Goal: Task Accomplishment & Management: Use online tool/utility

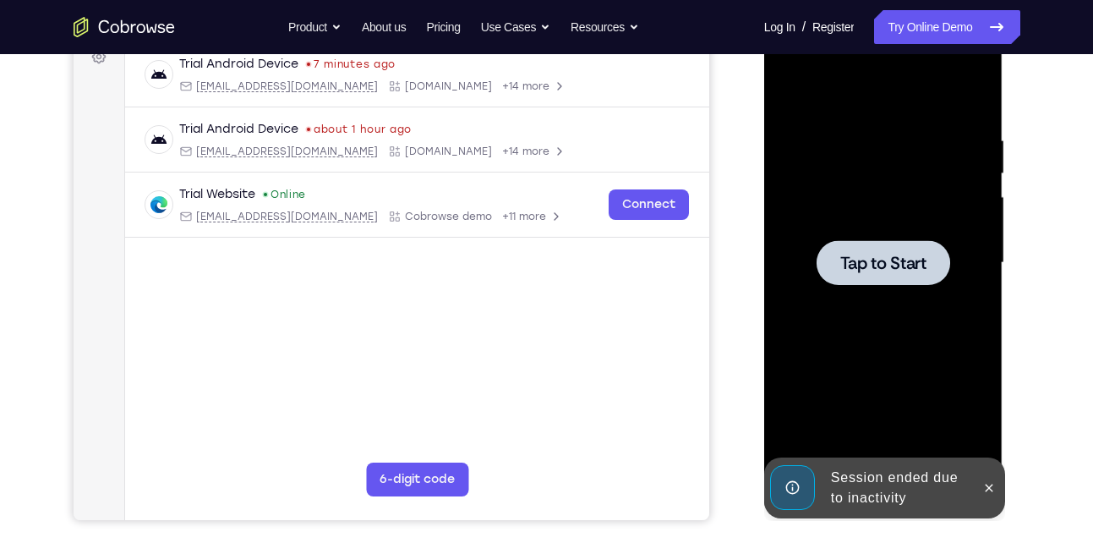
scroll to position [266, 0]
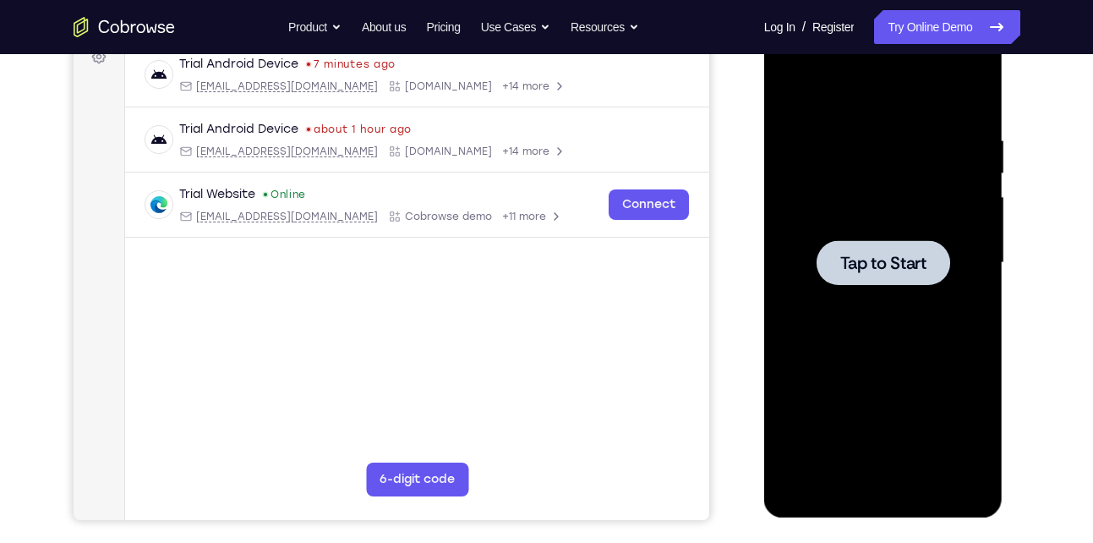
drag, startPoint x: 868, startPoint y: 150, endPoint x: 1361, endPoint y: 64, distance: 499.5
click at [868, 150] on div at bounding box center [883, 263] width 213 height 474
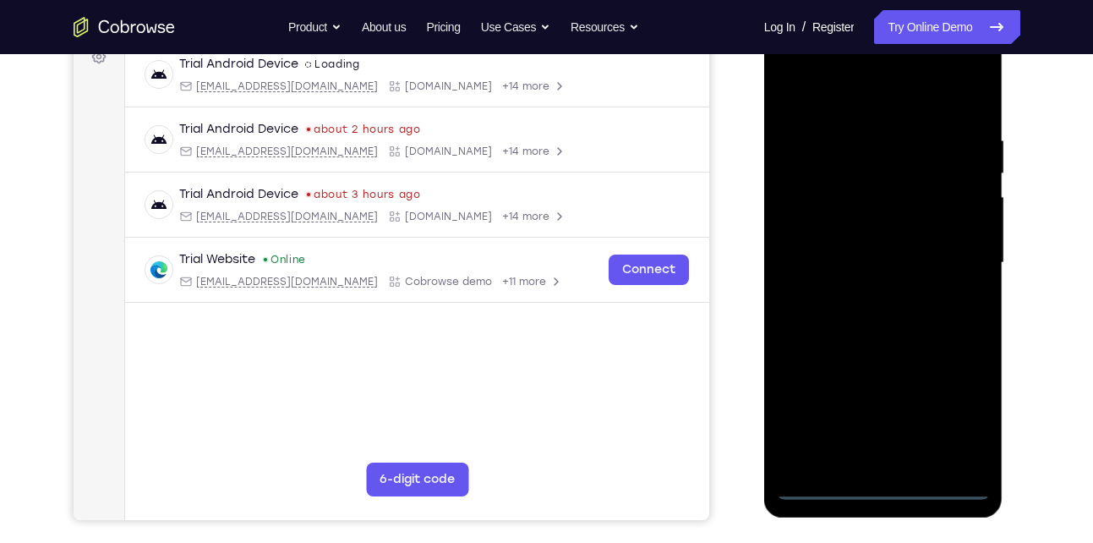
click at [877, 490] on div at bounding box center [883, 263] width 213 height 474
click at [889, 485] on div at bounding box center [883, 263] width 213 height 474
click at [885, 483] on div at bounding box center [883, 263] width 213 height 474
click at [960, 415] on div at bounding box center [883, 263] width 213 height 474
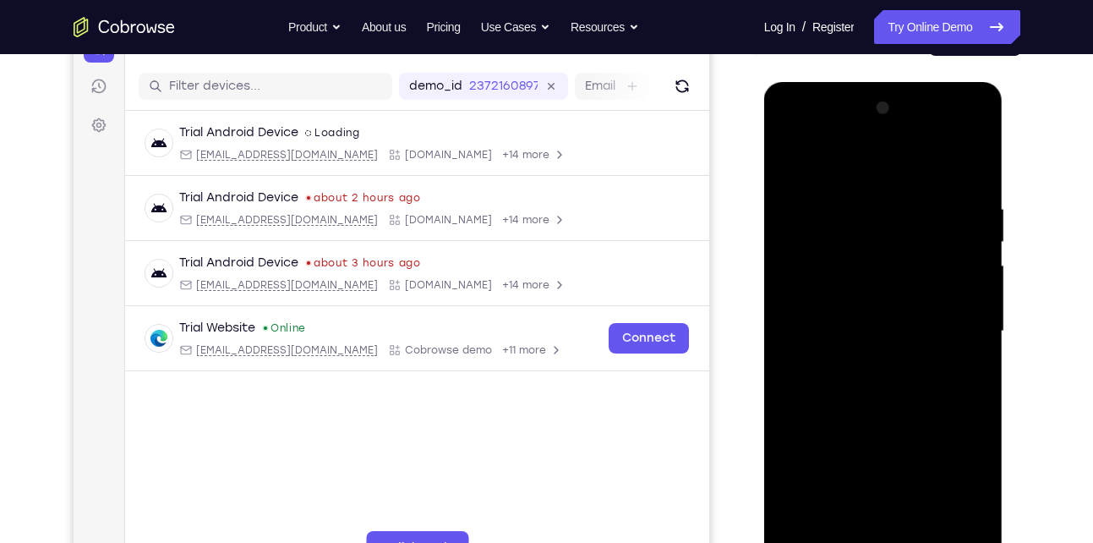
click at [886, 178] on div at bounding box center [883, 332] width 213 height 474
click at [887, 168] on div at bounding box center [883, 332] width 213 height 474
click at [853, 173] on div at bounding box center [883, 332] width 213 height 474
click at [853, 167] on div at bounding box center [883, 332] width 213 height 474
click at [956, 320] on div at bounding box center [883, 332] width 213 height 474
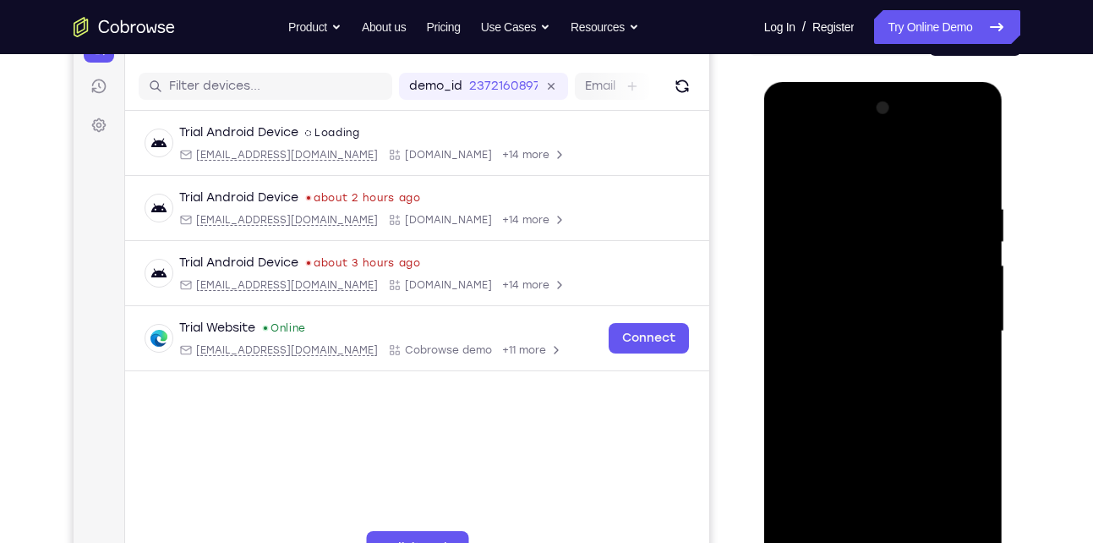
click at [958, 331] on div at bounding box center [883, 332] width 213 height 474
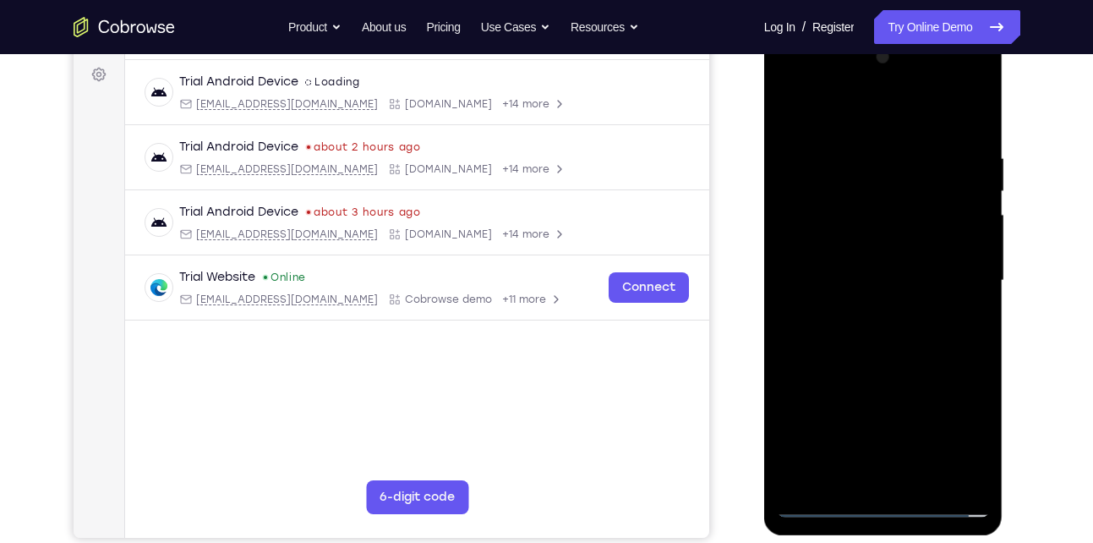
click at [950, 273] on div at bounding box center [883, 281] width 213 height 474
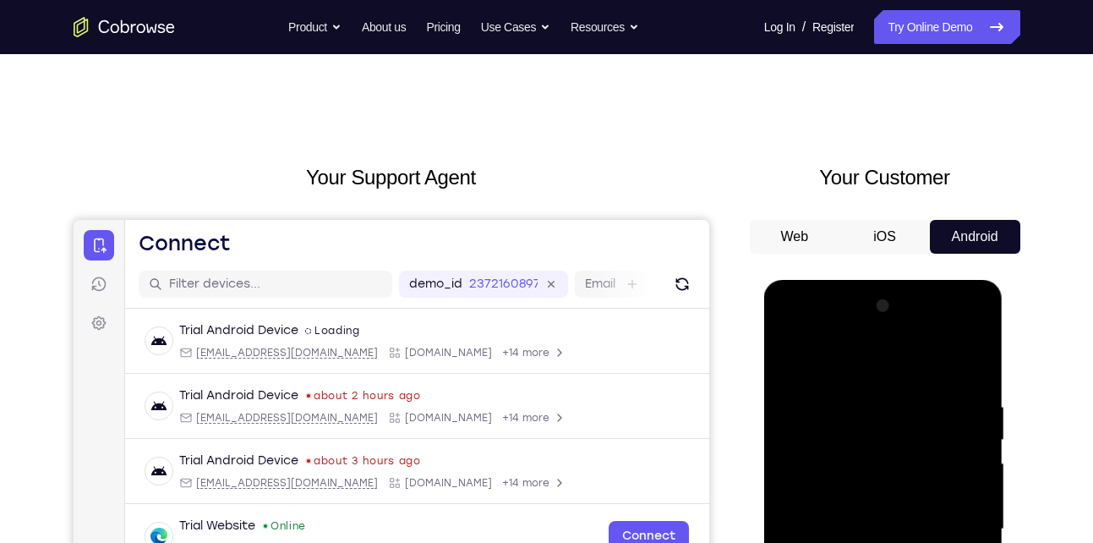
scroll to position [333, 0]
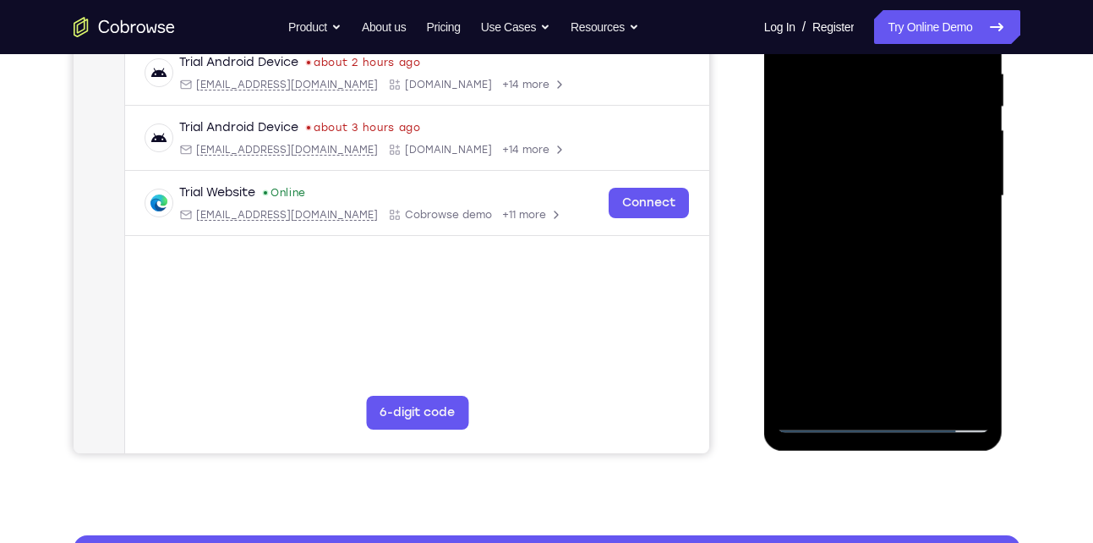
click at [899, 397] on div at bounding box center [883, 196] width 213 height 474
click at [890, 180] on div at bounding box center [883, 196] width 213 height 474
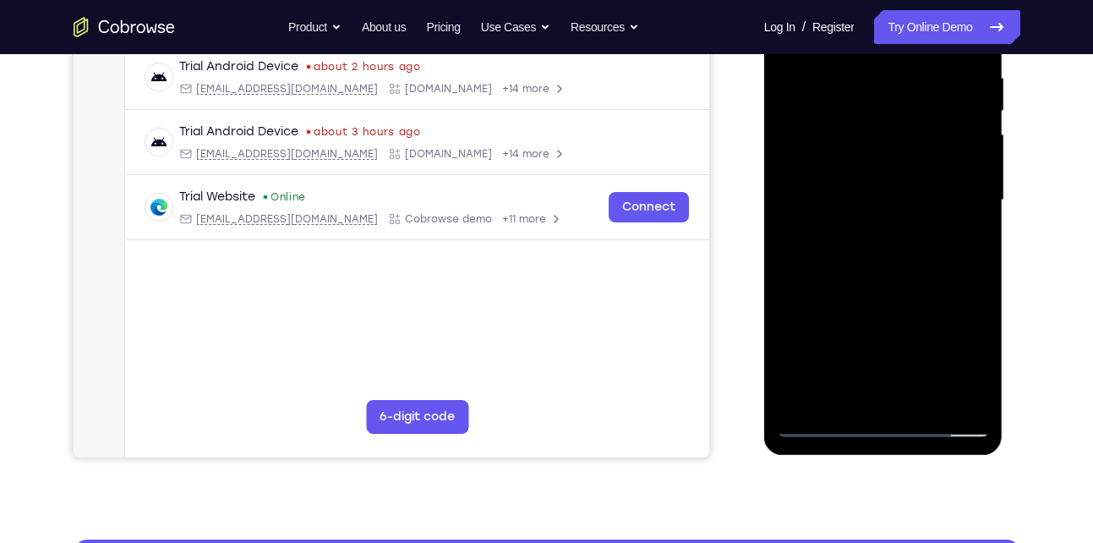
click at [890, 180] on div at bounding box center [883, 201] width 213 height 474
click at [919, 35] on link "Try Online Demo" at bounding box center [946, 27] width 145 height 34
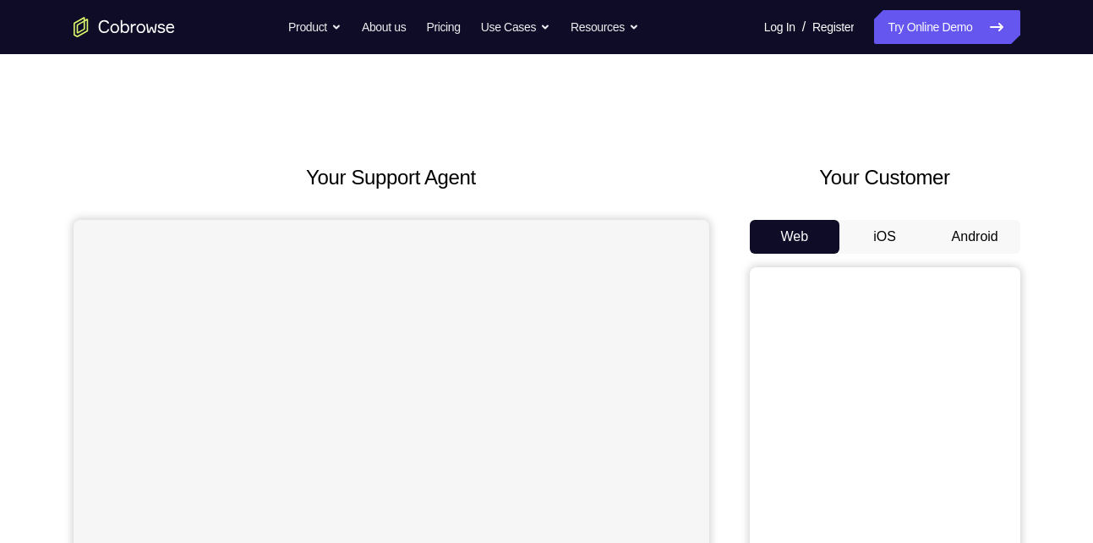
click at [996, 237] on button "Android" at bounding box center [975, 237] width 90 height 34
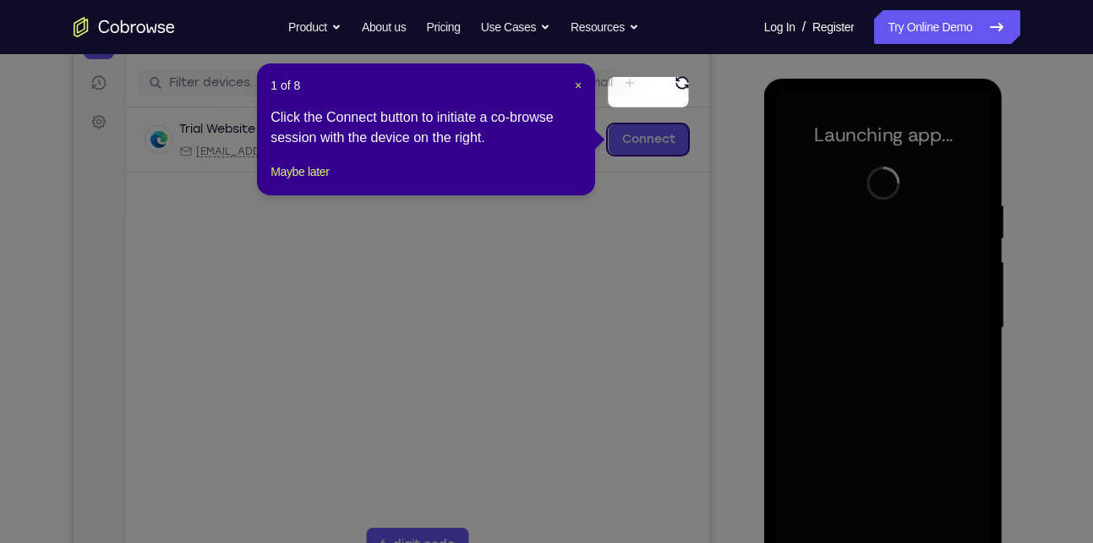
scroll to position [249, 0]
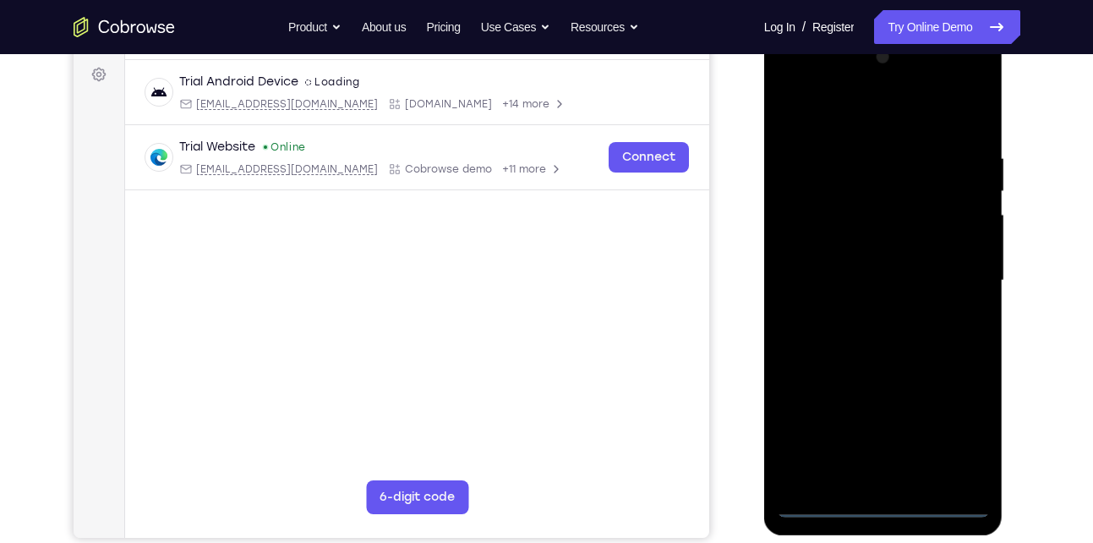
click at [889, 507] on div at bounding box center [883, 281] width 213 height 474
click at [960, 436] on div at bounding box center [883, 281] width 213 height 474
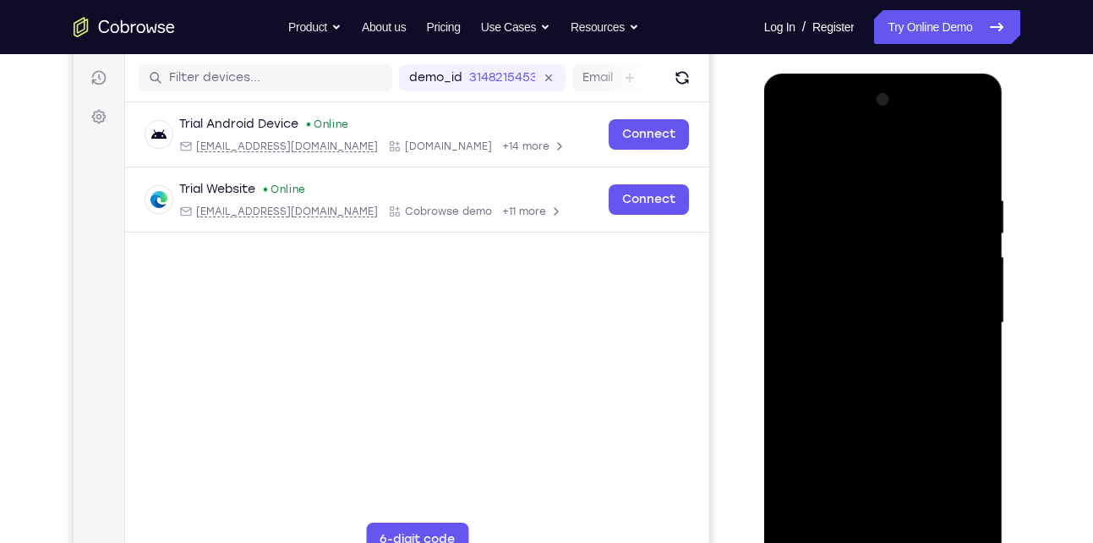
click at [874, 162] on div at bounding box center [883, 323] width 213 height 474
click at [958, 320] on div at bounding box center [883, 323] width 213 height 474
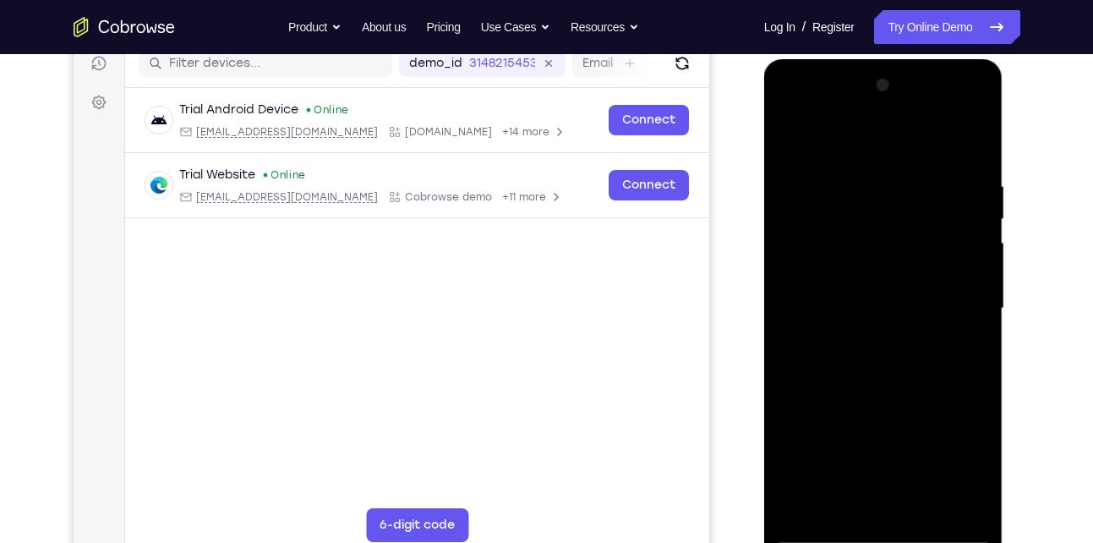
scroll to position [222, 0]
click at [868, 337] on div at bounding box center [883, 308] width 213 height 474
click at [918, 280] on div at bounding box center [883, 308] width 213 height 474
drag, startPoint x: 853, startPoint y: 312, endPoint x: 1254, endPoint y: 134, distance: 438.7
click at [853, 312] on div at bounding box center [883, 308] width 213 height 474
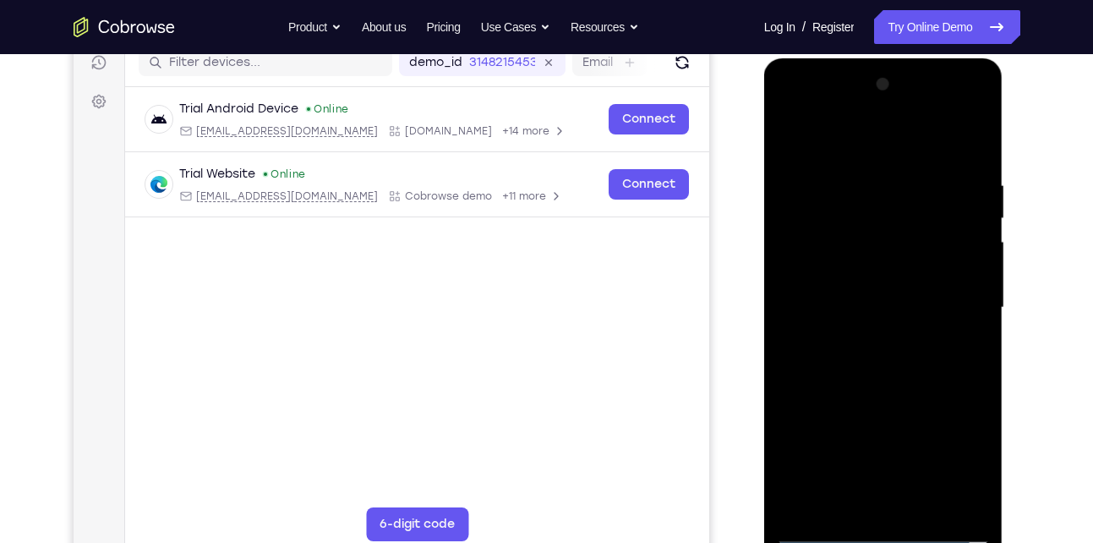
click at [824, 355] on div at bounding box center [883, 308] width 213 height 474
click at [972, 154] on div at bounding box center [883, 308] width 213 height 474
click at [972, 136] on div at bounding box center [883, 308] width 213 height 474
click at [885, 173] on div at bounding box center [883, 308] width 213 height 474
drag, startPoint x: 867, startPoint y: 383, endPoint x: 864, endPoint y: 238, distance: 145.5
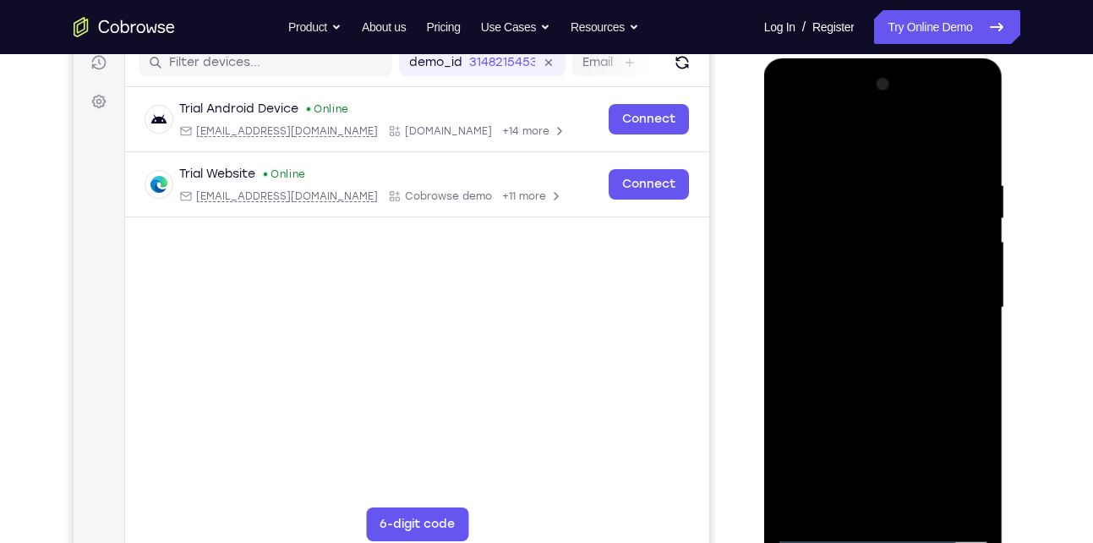
click at [864, 238] on div at bounding box center [883, 308] width 213 height 474
drag, startPoint x: 865, startPoint y: 427, endPoint x: 846, endPoint y: 271, distance: 156.7
click at [846, 271] on div at bounding box center [883, 308] width 213 height 474
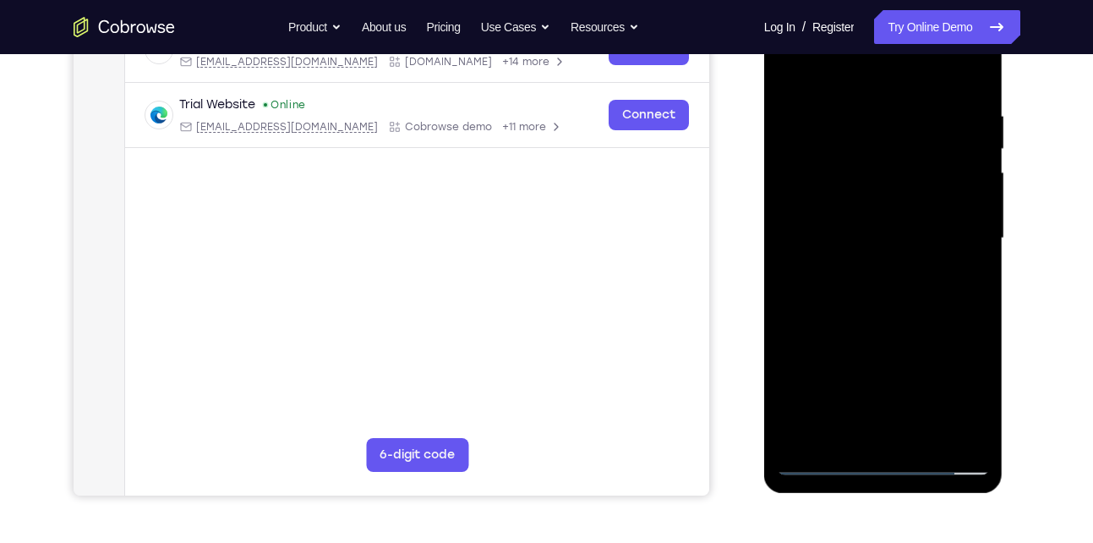
scroll to position [293, 0]
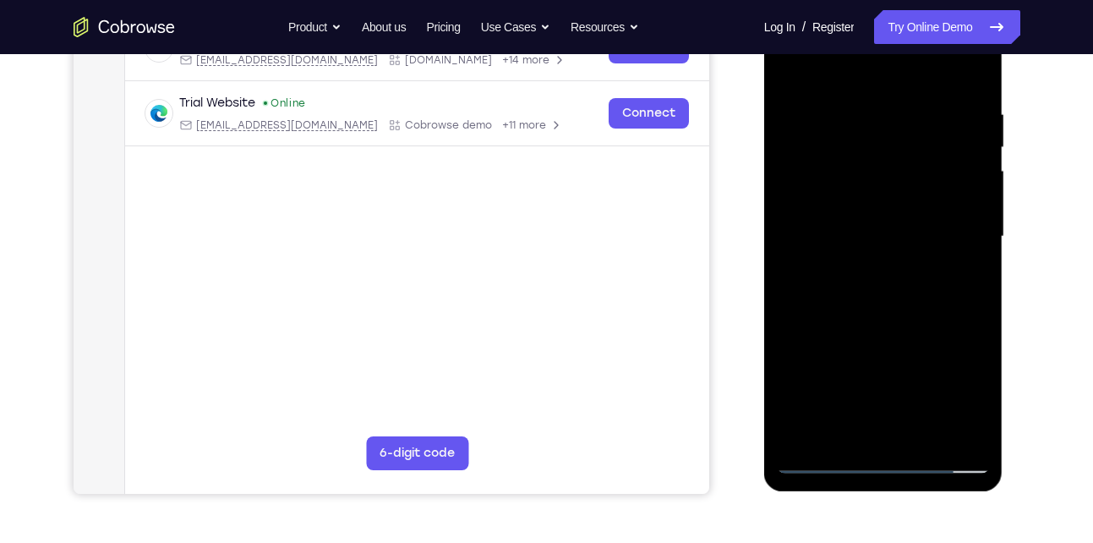
click at [957, 437] on div at bounding box center [883, 237] width 213 height 474
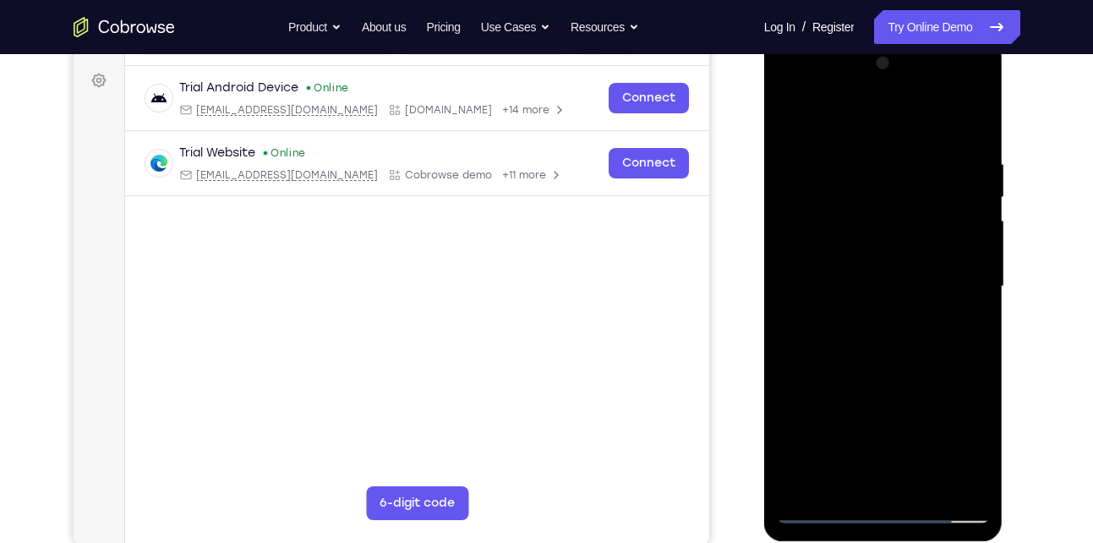
scroll to position [323, 0]
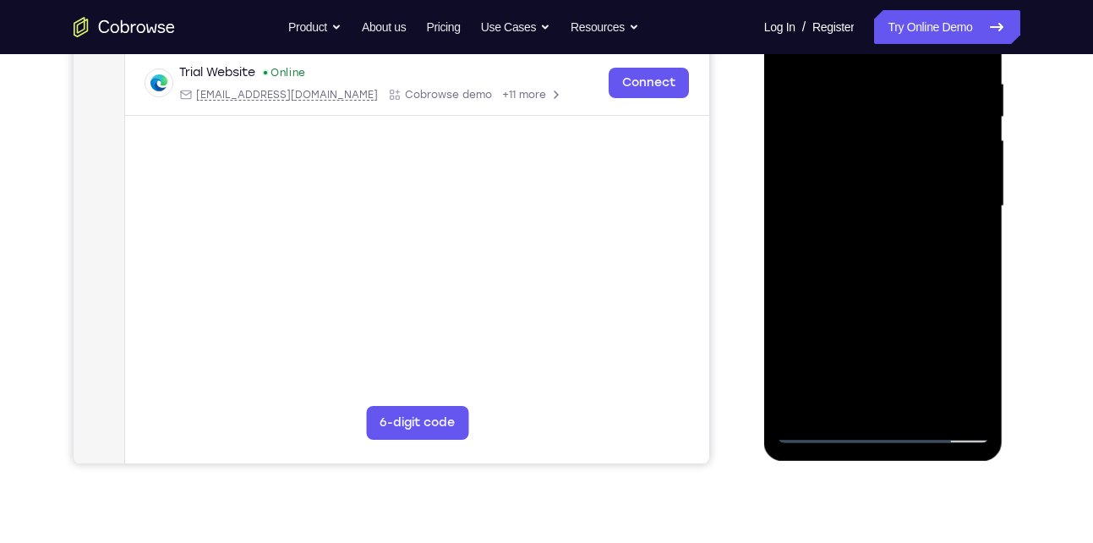
click at [929, 403] on div at bounding box center [883, 207] width 213 height 474
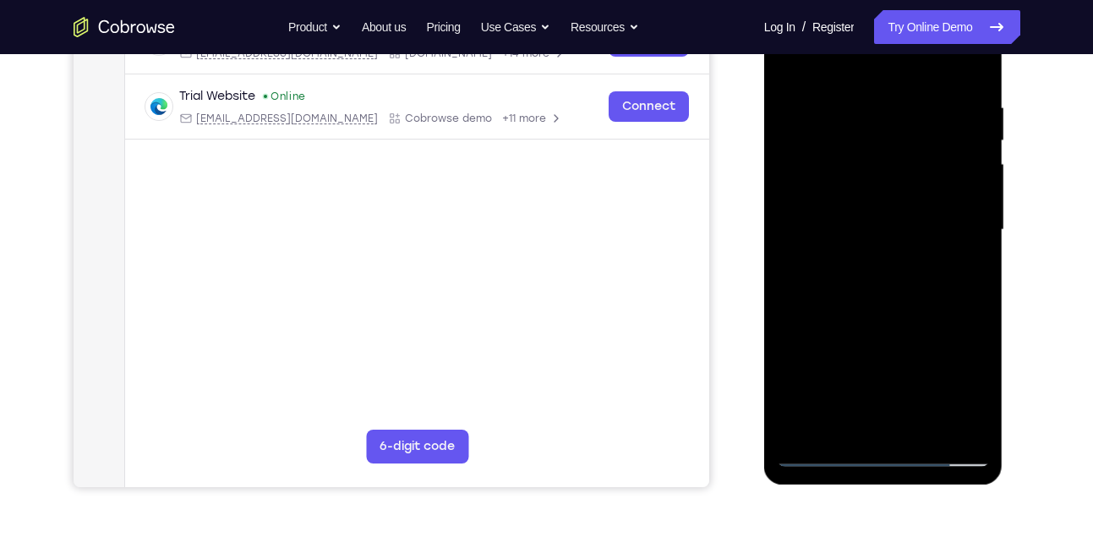
scroll to position [297, 0]
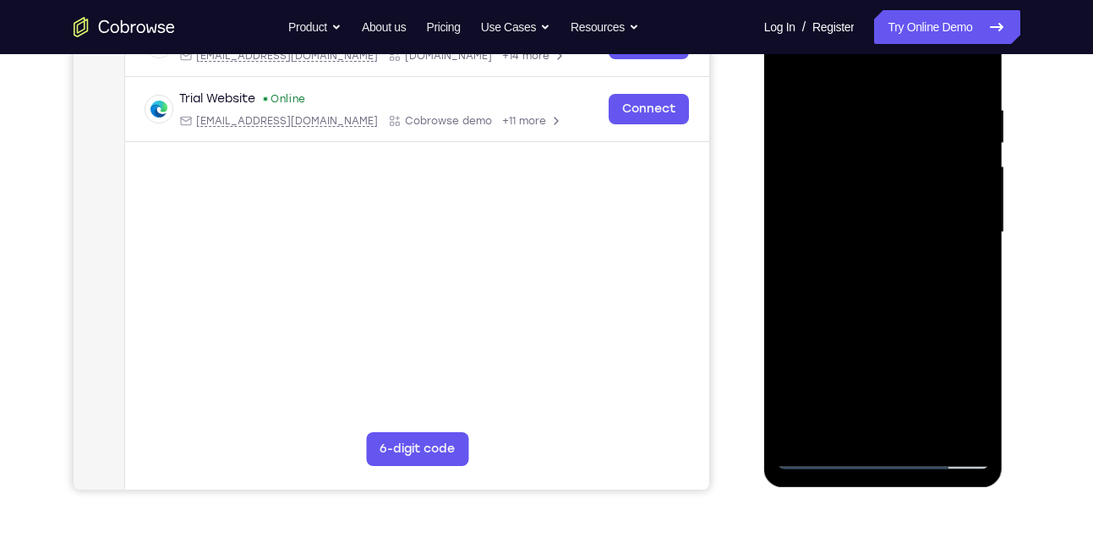
click at [882, 321] on div at bounding box center [883, 233] width 213 height 474
click at [874, 213] on div at bounding box center [883, 233] width 213 height 474
click at [842, 419] on div at bounding box center [883, 233] width 213 height 474
click at [964, 275] on div at bounding box center [883, 233] width 213 height 474
click at [843, 419] on div at bounding box center [883, 233] width 213 height 474
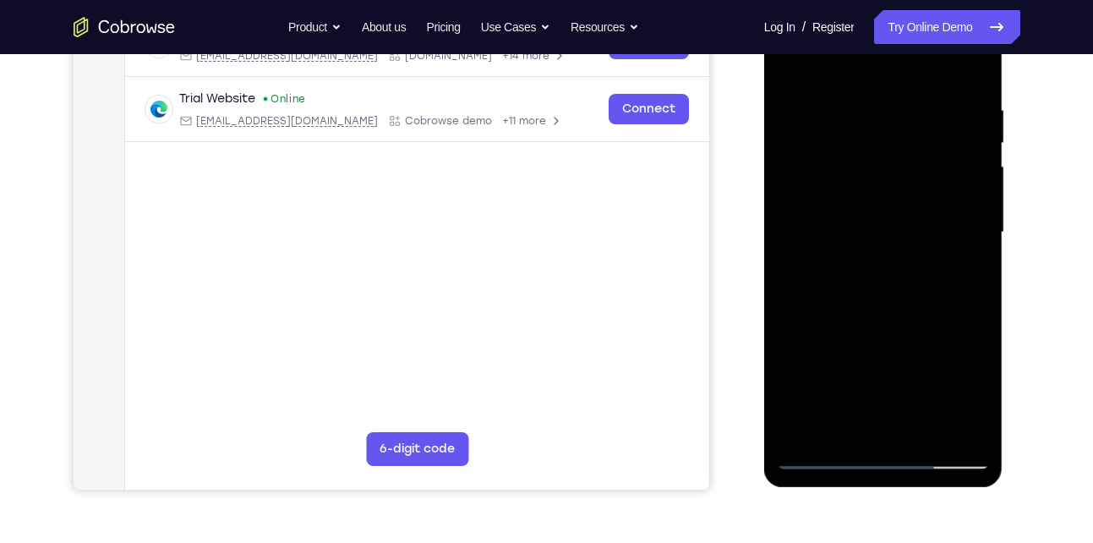
click at [924, 325] on div at bounding box center [883, 233] width 213 height 474
drag, startPoint x: 958, startPoint y: 295, endPoint x: 840, endPoint y: 288, distance: 118.6
click at [840, 288] on div at bounding box center [883, 233] width 213 height 474
click at [958, 294] on div at bounding box center [883, 233] width 213 height 474
click at [797, 325] on div at bounding box center [883, 233] width 213 height 474
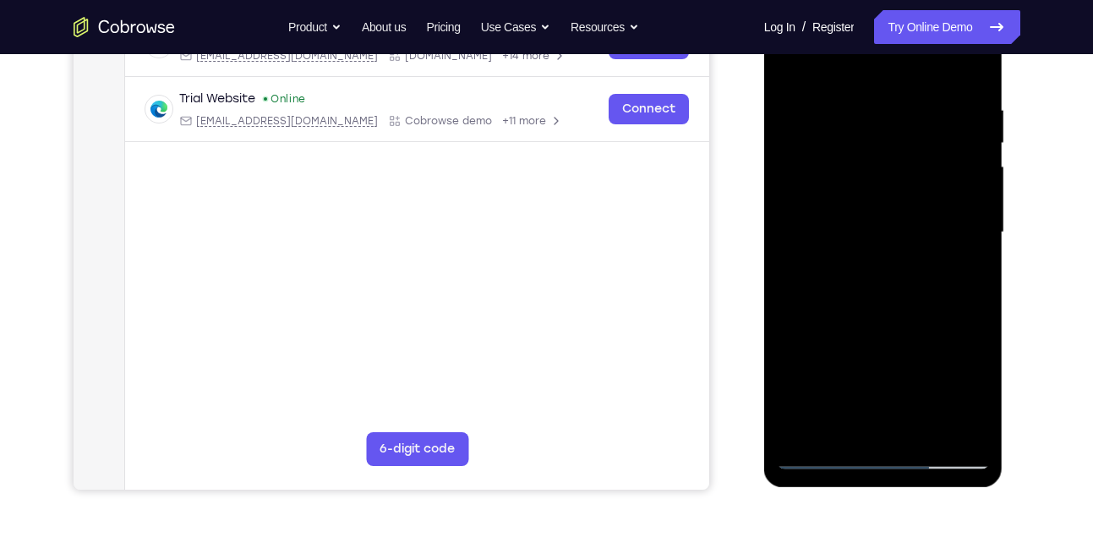
click at [970, 260] on div at bounding box center [883, 233] width 213 height 474
click at [843, 430] on div at bounding box center [883, 233] width 213 height 474
click at [819, 332] on div at bounding box center [883, 233] width 213 height 474
click at [822, 267] on div at bounding box center [883, 233] width 213 height 474
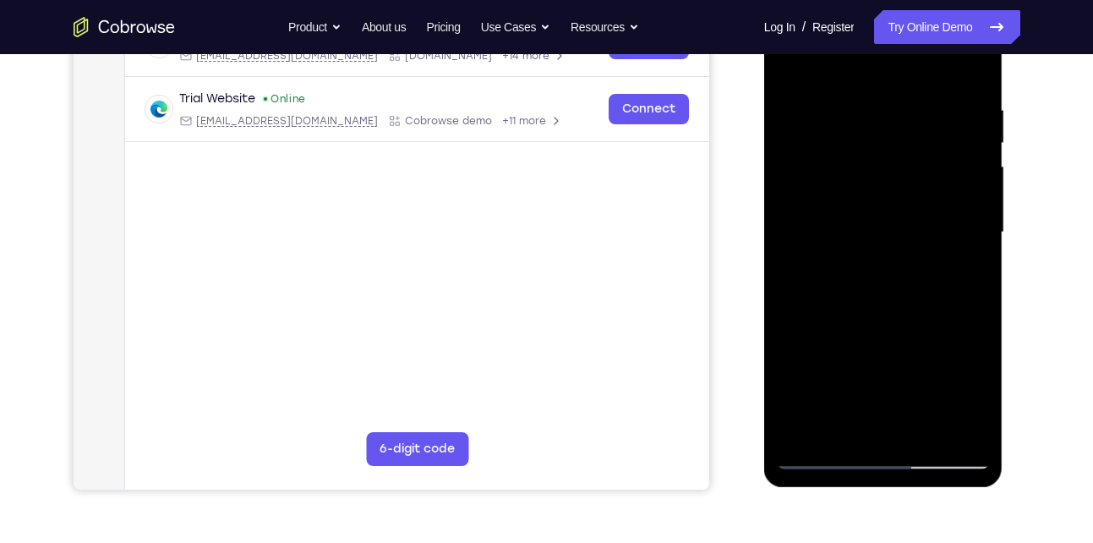
click at [822, 263] on div at bounding box center [883, 233] width 213 height 474
click at [866, 263] on div at bounding box center [883, 233] width 213 height 474
drag, startPoint x: 866, startPoint y: 402, endPoint x: 843, endPoint y: 352, distance: 54.9
click at [843, 352] on div at bounding box center [883, 233] width 213 height 474
drag, startPoint x: 848, startPoint y: 403, endPoint x: 837, endPoint y: 359, distance: 44.5
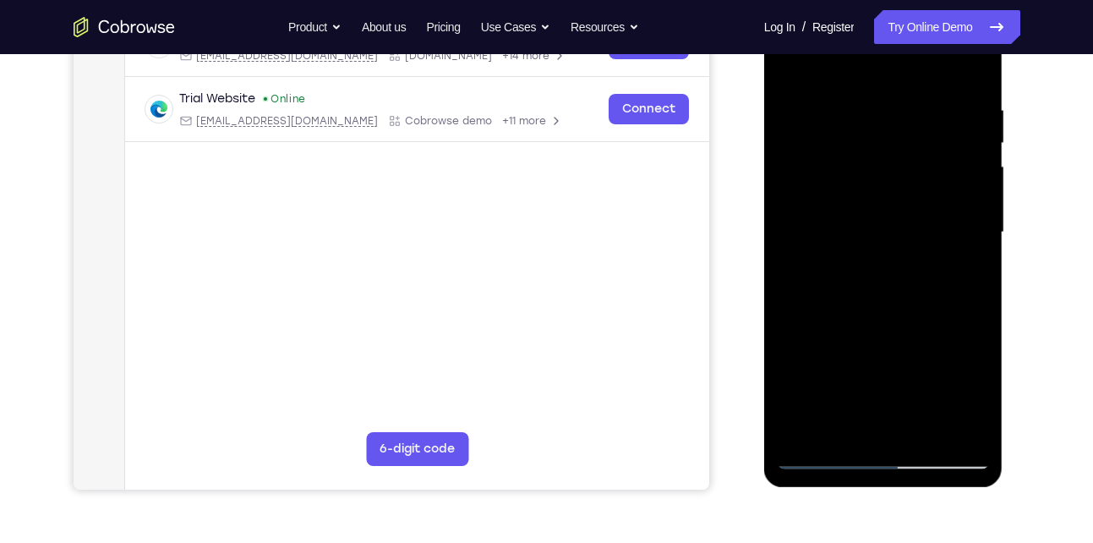
click at [837, 359] on div at bounding box center [883, 233] width 213 height 474
drag, startPoint x: 865, startPoint y: 397, endPoint x: 864, endPoint y: 360, distance: 36.4
click at [864, 360] on div at bounding box center [883, 233] width 213 height 474
click at [908, 411] on div at bounding box center [883, 233] width 213 height 474
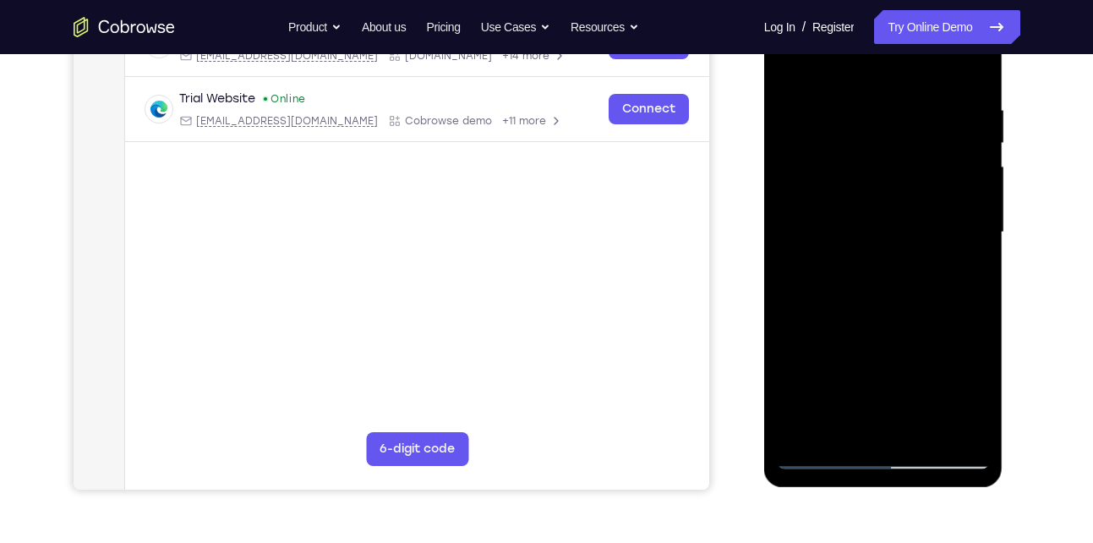
drag, startPoint x: 849, startPoint y: 323, endPoint x: 864, endPoint y: 454, distance: 132.0
click at [864, 454] on div at bounding box center [883, 233] width 213 height 474
click at [815, 329] on div at bounding box center [883, 233] width 213 height 474
click at [964, 263] on div at bounding box center [883, 233] width 213 height 474
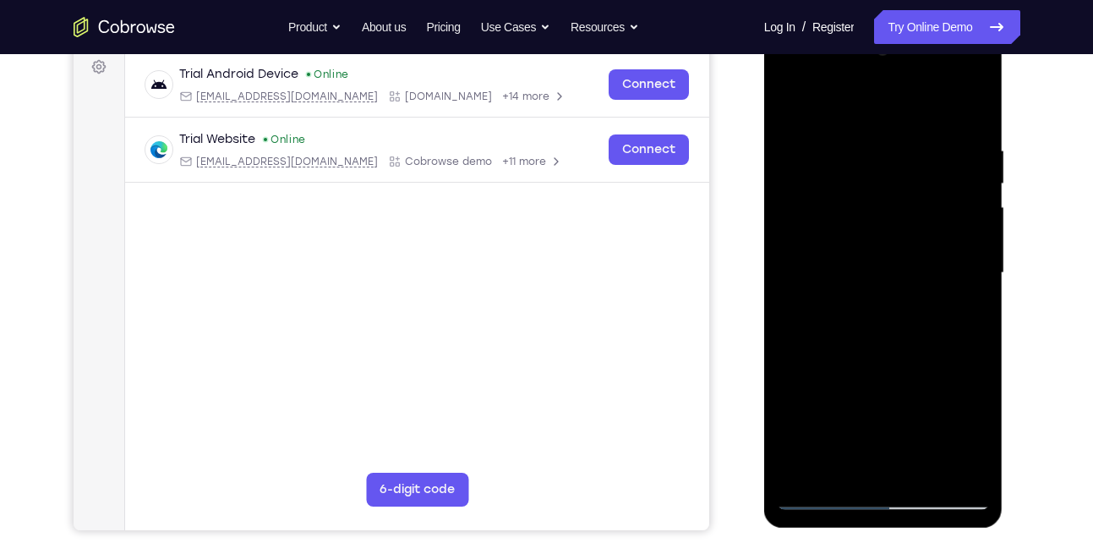
scroll to position [255, 0]
click at [807, 102] on div at bounding box center [883, 274] width 213 height 474
click at [883, 359] on div at bounding box center [883, 274] width 213 height 474
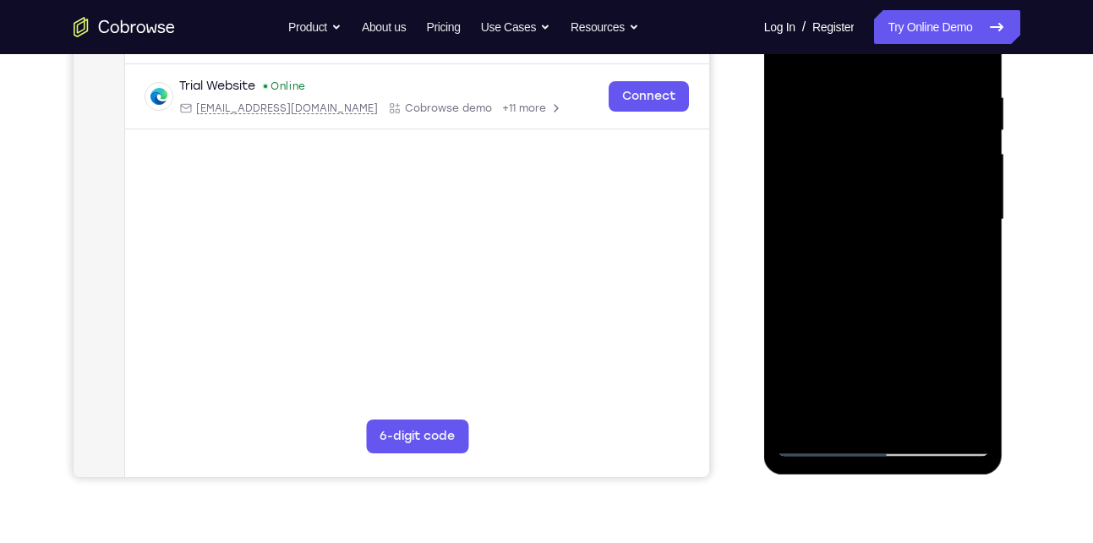
scroll to position [309, 0]
click at [866, 408] on div at bounding box center [883, 221] width 213 height 474
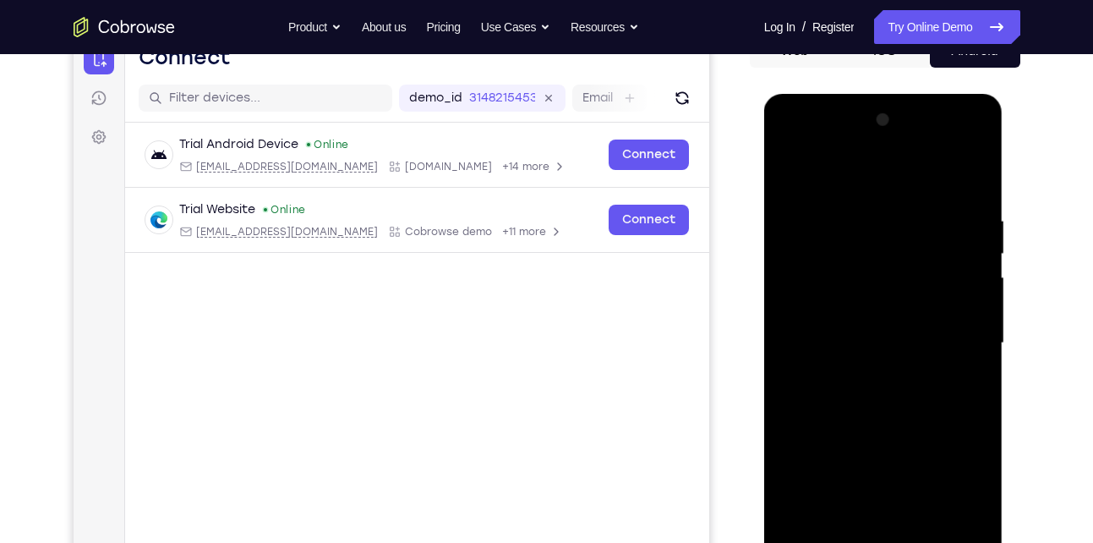
scroll to position [176, 0]
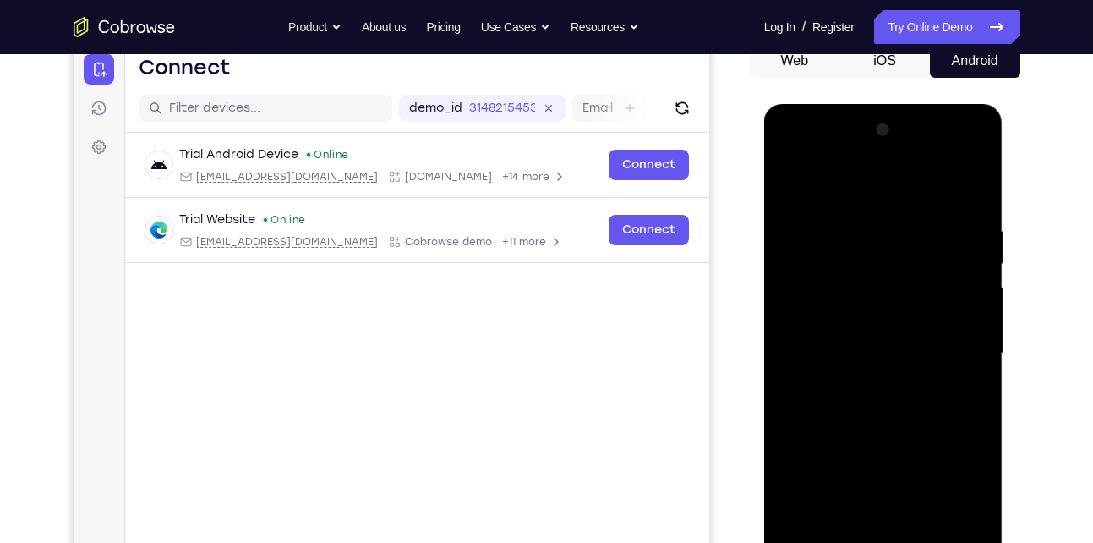
click at [796, 188] on div at bounding box center [883, 354] width 213 height 474
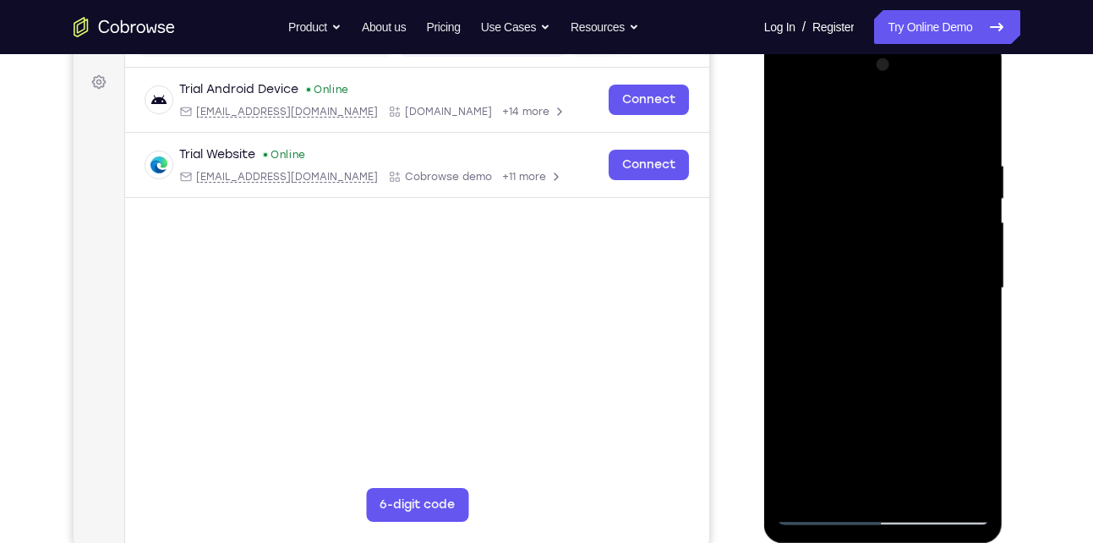
click at [860, 331] on div at bounding box center [883, 289] width 213 height 474
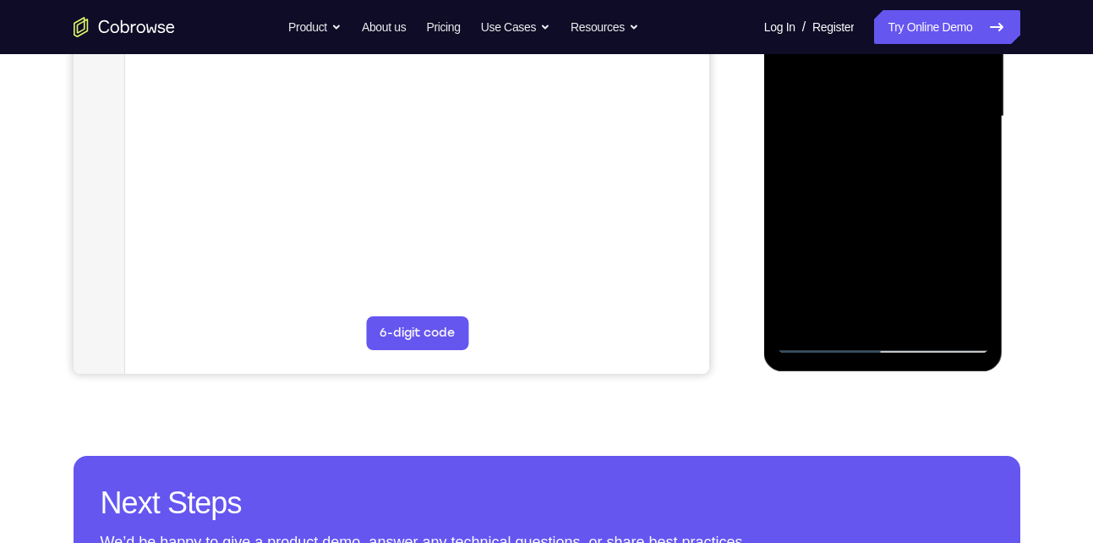
scroll to position [360, 0]
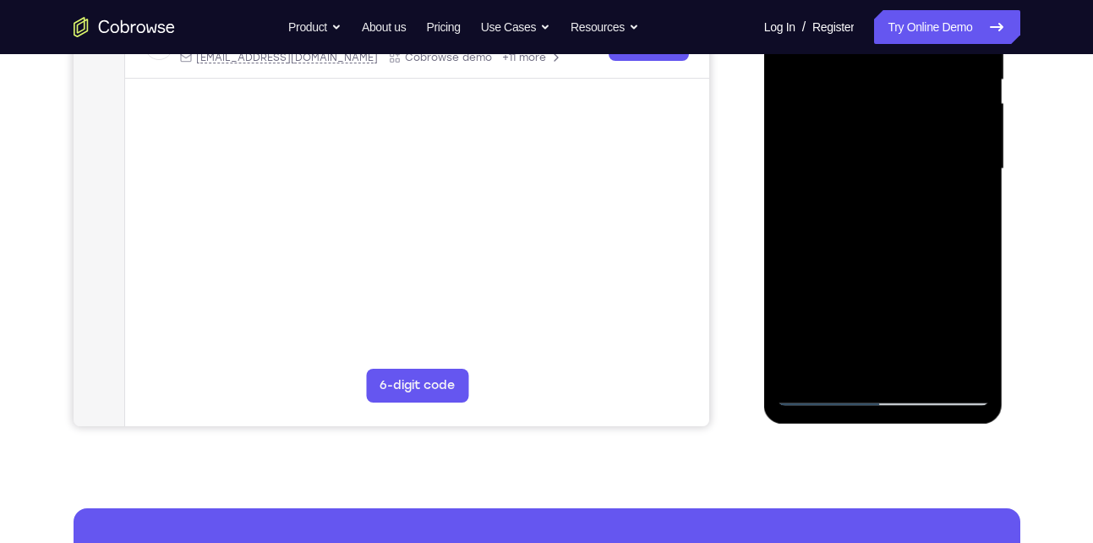
click at [856, 353] on div at bounding box center [883, 169] width 213 height 474
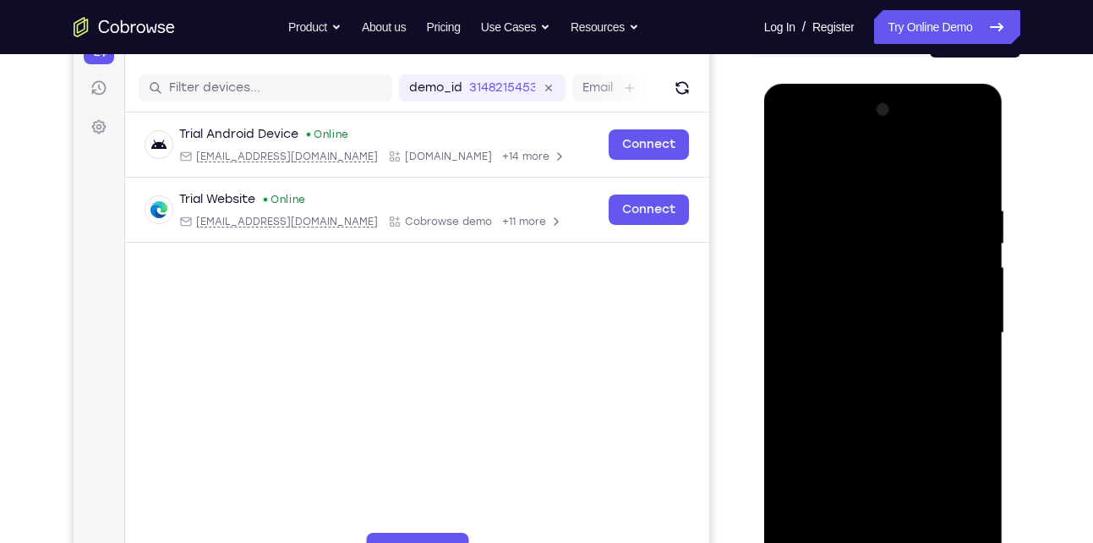
click at [781, 163] on div at bounding box center [883, 333] width 213 height 474
click at [883, 345] on div at bounding box center [883, 333] width 213 height 474
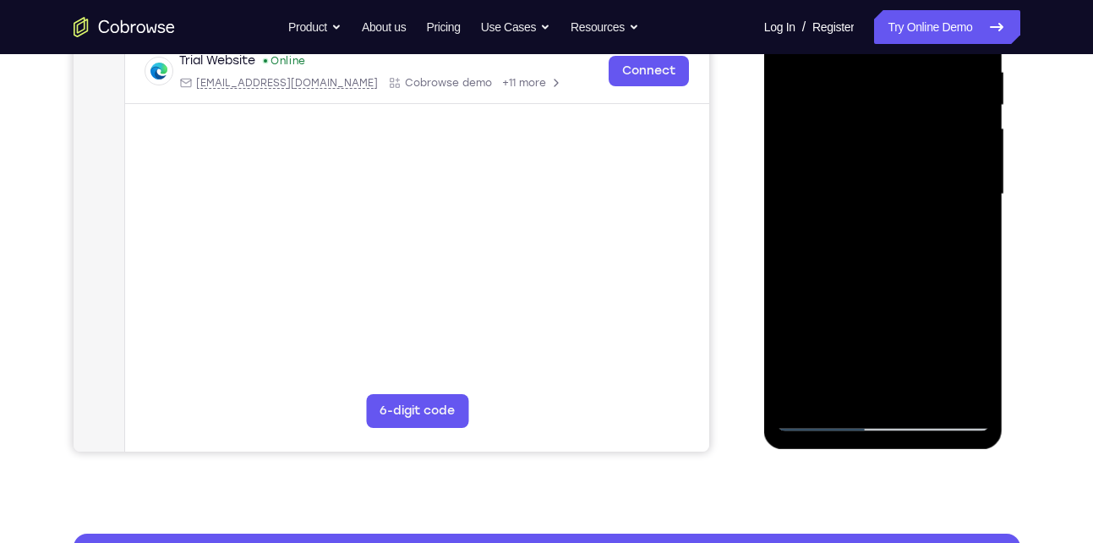
click at [864, 398] on div at bounding box center [883, 195] width 213 height 474
click at [969, 356] on div at bounding box center [883, 195] width 213 height 474
click at [846, 390] on div at bounding box center [883, 195] width 213 height 474
click at [791, 287] on div at bounding box center [883, 195] width 213 height 474
click at [962, 222] on div at bounding box center [883, 195] width 213 height 474
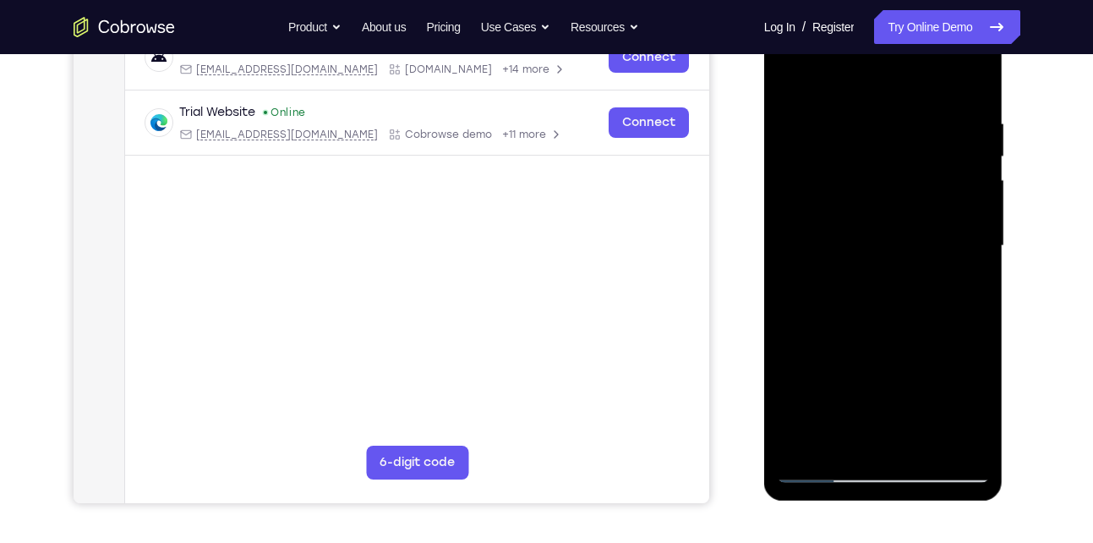
scroll to position [284, 0]
click at [890, 189] on div at bounding box center [883, 245] width 213 height 474
click at [834, 436] on div at bounding box center [883, 245] width 213 height 474
click at [788, 340] on div at bounding box center [883, 245] width 213 height 474
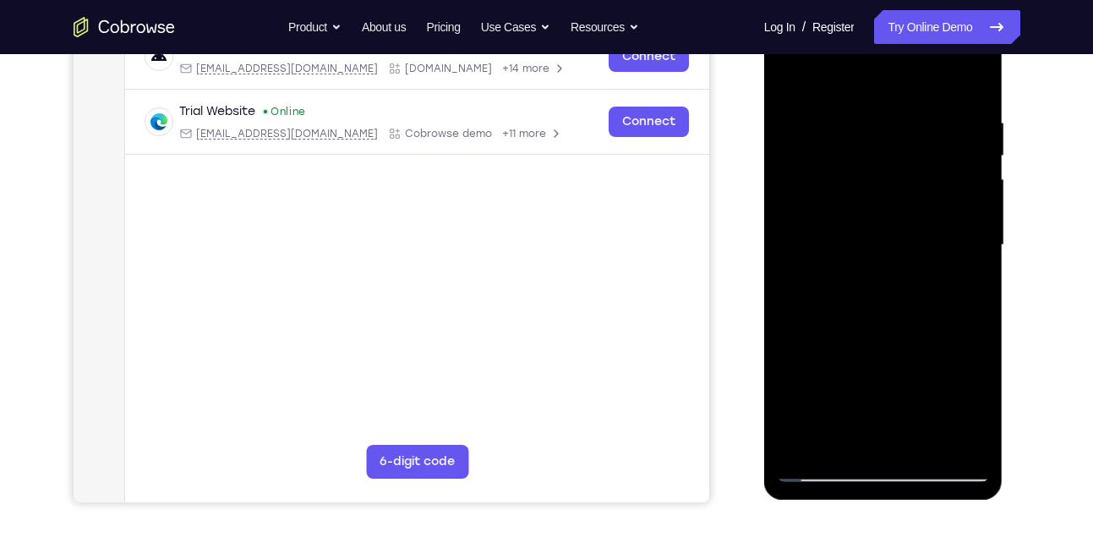
click at [788, 340] on div at bounding box center [883, 245] width 213 height 474
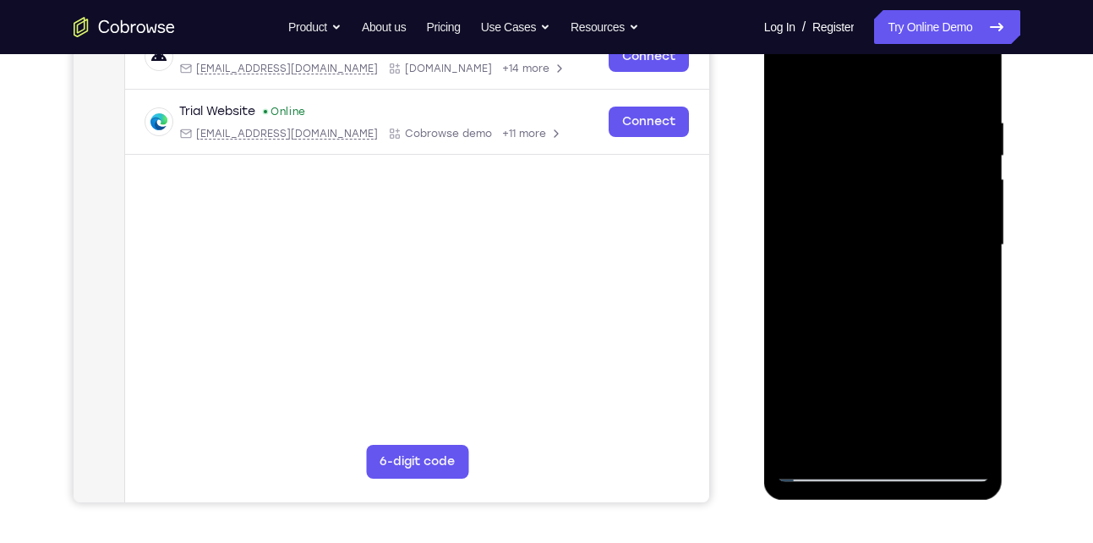
click at [788, 340] on div at bounding box center [883, 245] width 213 height 474
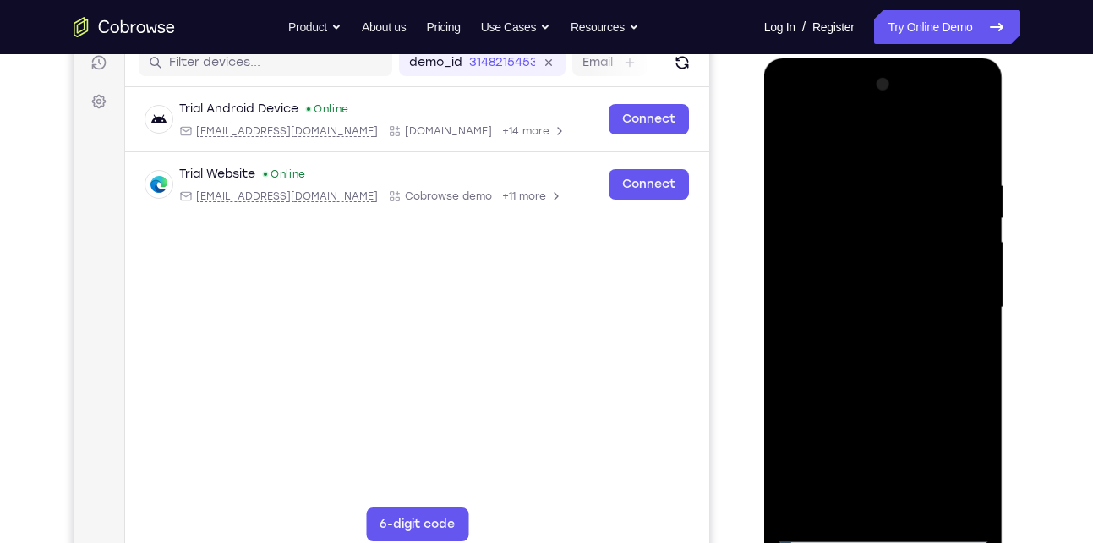
scroll to position [217, 0]
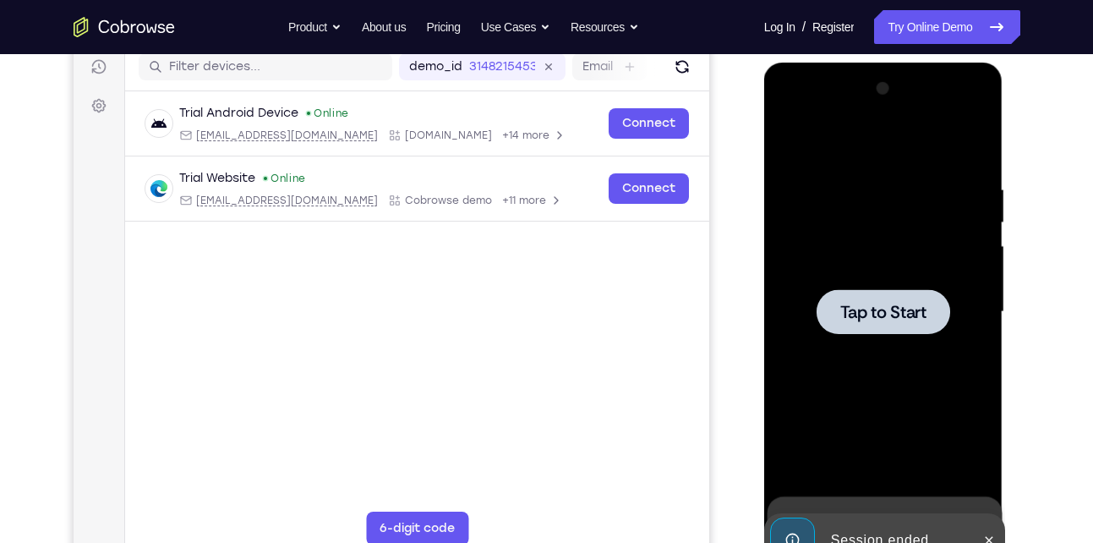
click at [808, 279] on div at bounding box center [883, 312] width 213 height 474
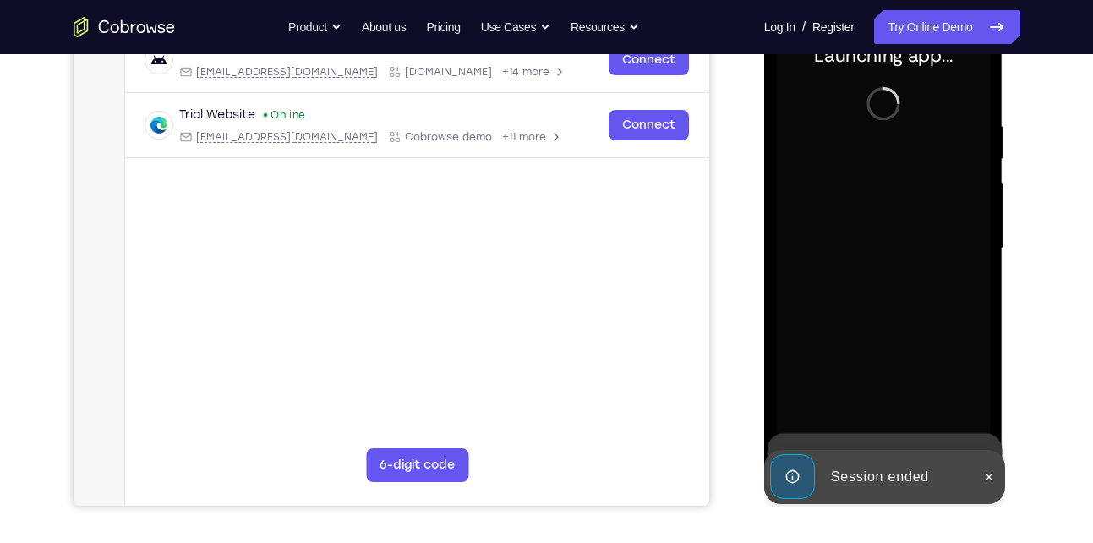
scroll to position [326, 0]
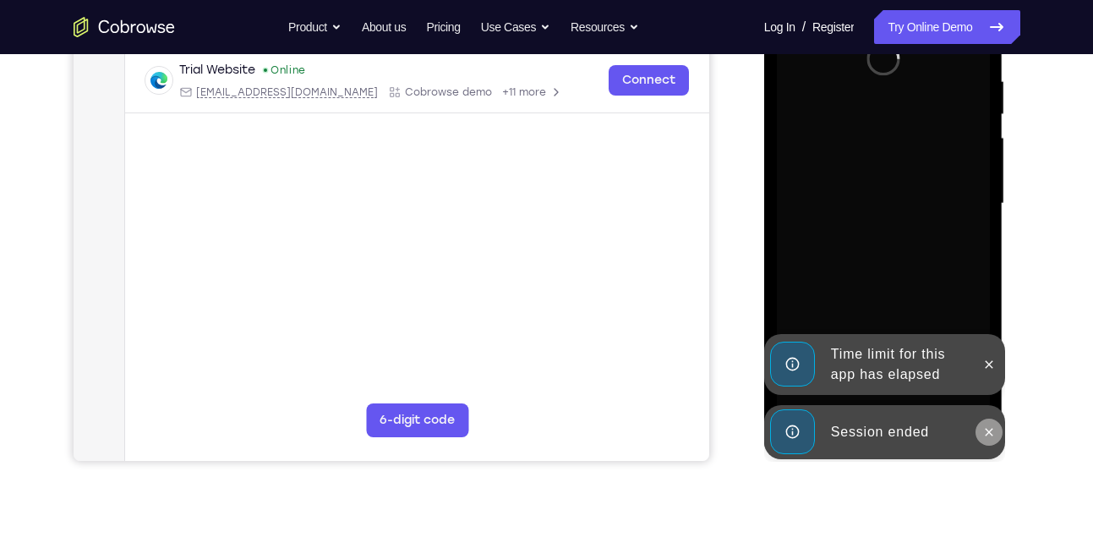
click at [992, 425] on icon at bounding box center [990, 432] width 14 height 14
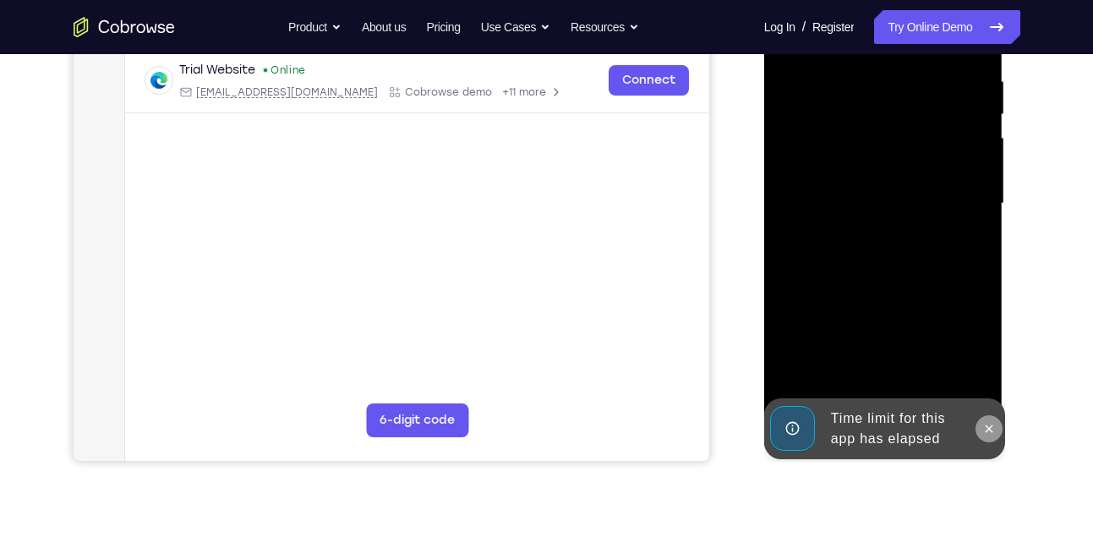
click at [985, 422] on icon at bounding box center [990, 429] width 14 height 14
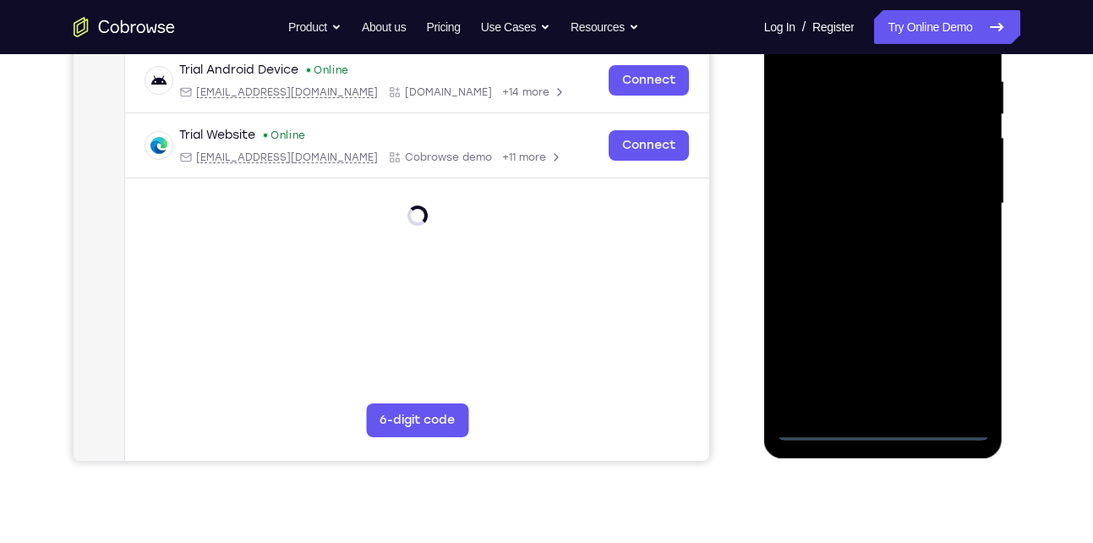
click at [885, 431] on div at bounding box center [883, 204] width 213 height 474
click at [966, 368] on div at bounding box center [883, 204] width 213 height 474
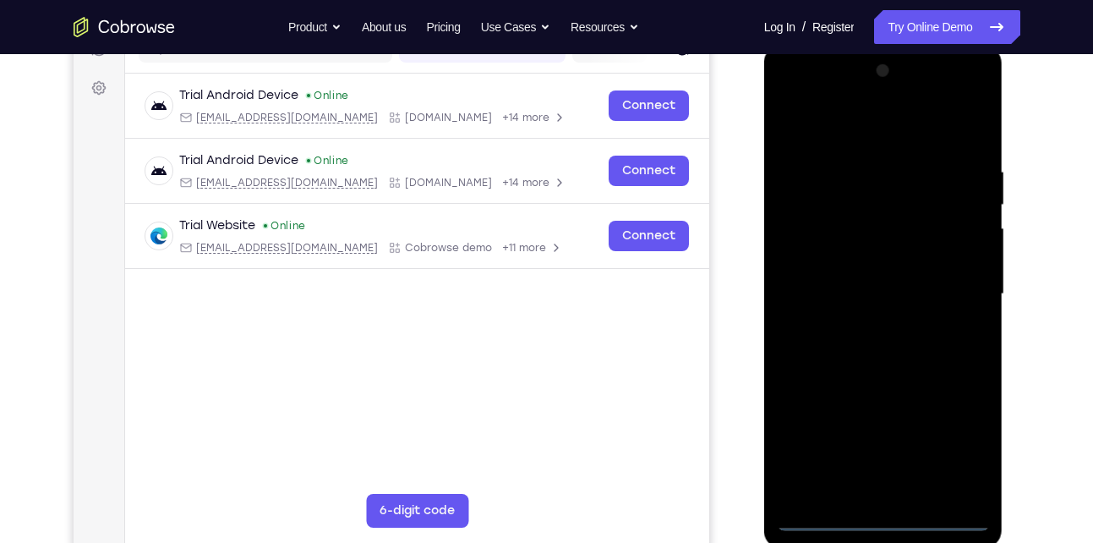
scroll to position [232, 0]
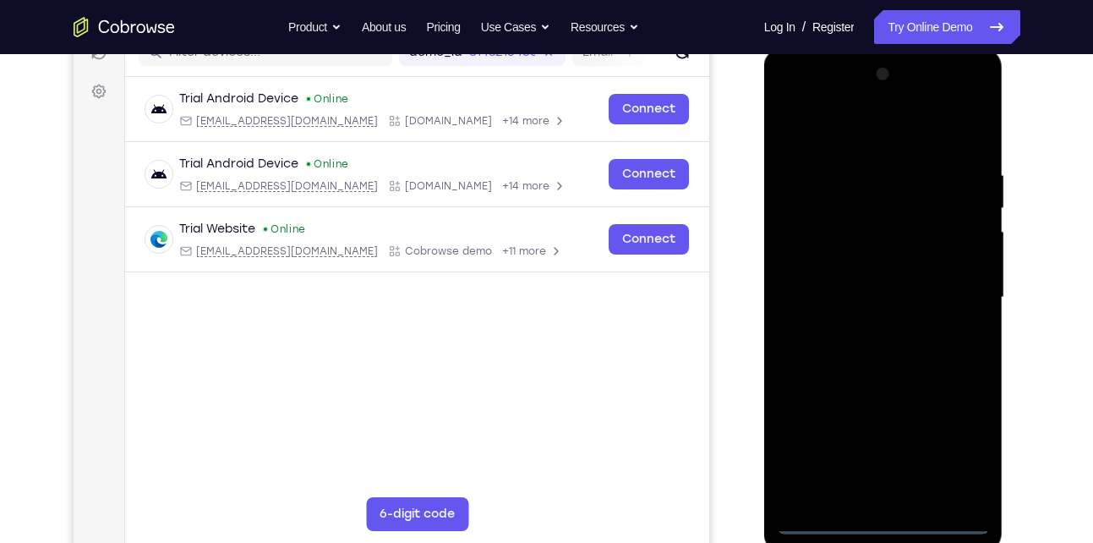
click at [877, 128] on div at bounding box center [883, 298] width 213 height 474
click at [951, 282] on div at bounding box center [883, 298] width 213 height 474
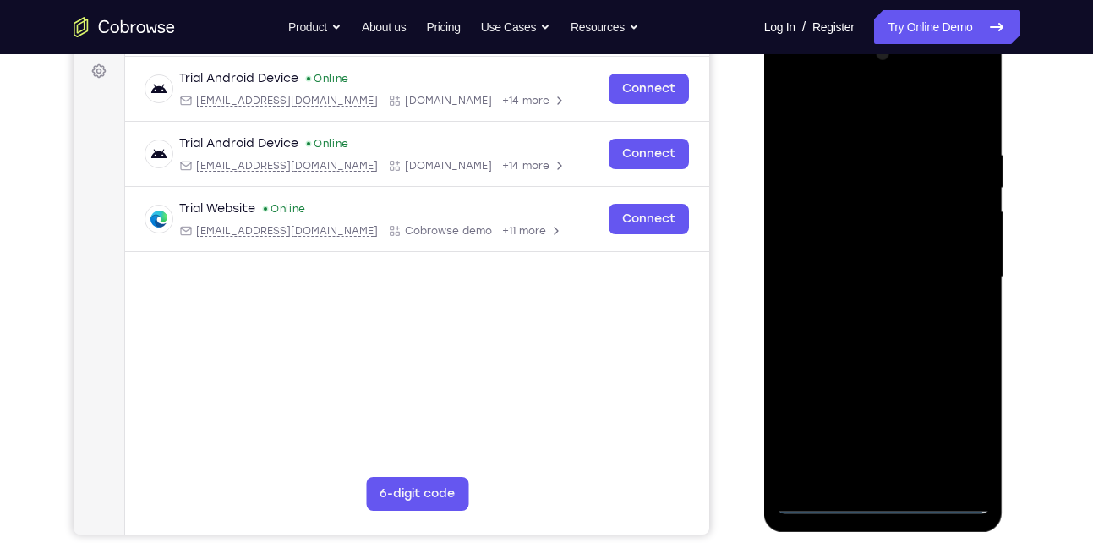
click at [867, 310] on div at bounding box center [883, 278] width 213 height 474
click at [888, 266] on div at bounding box center [883, 278] width 213 height 474
click at [872, 271] on div at bounding box center [883, 278] width 213 height 474
click at [824, 342] on div at bounding box center [883, 278] width 213 height 474
click at [863, 325] on div at bounding box center [883, 278] width 213 height 474
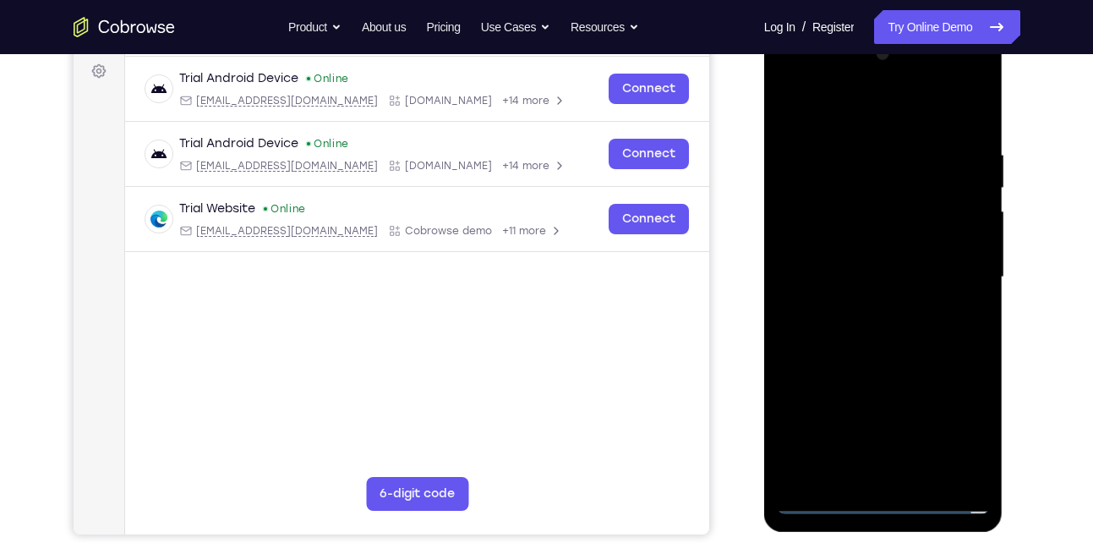
click at [863, 325] on div at bounding box center [883, 278] width 213 height 474
drag, startPoint x: 831, startPoint y: 117, endPoint x: 814, endPoint y: 53, distance: 65.6
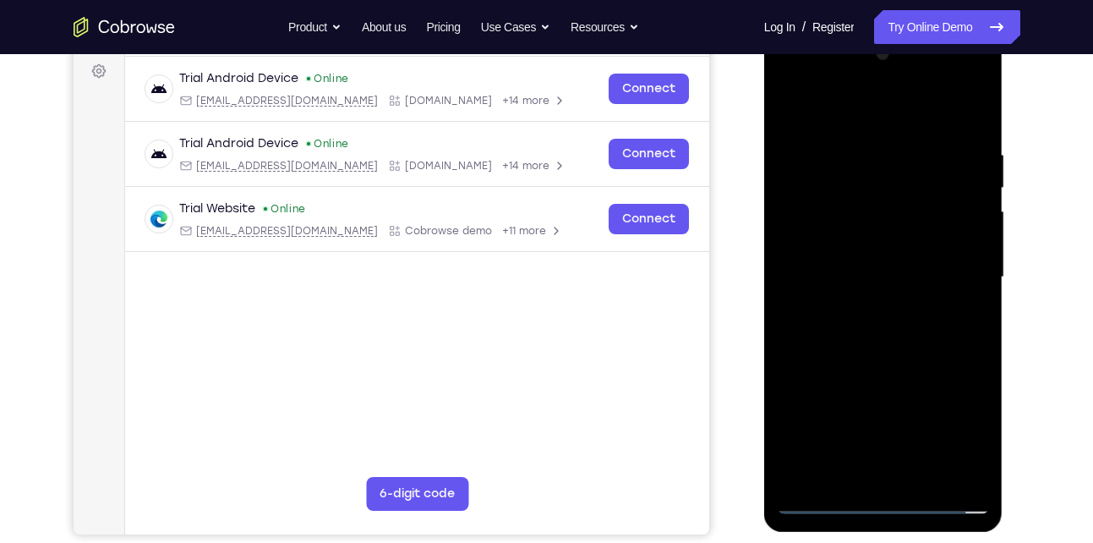
click at [814, 53] on div at bounding box center [883, 278] width 213 height 474
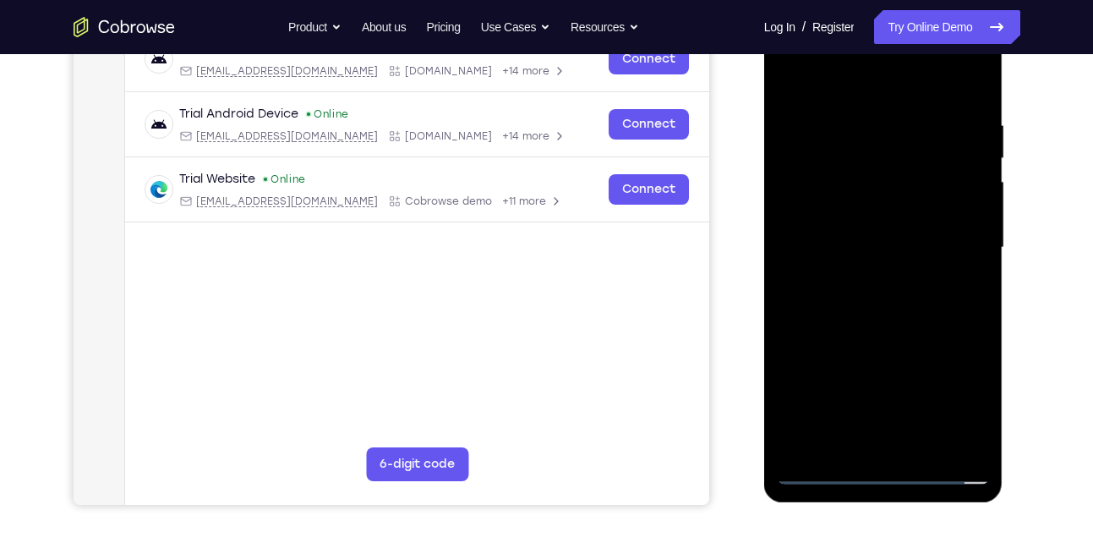
scroll to position [281, 0]
click at [909, 330] on div at bounding box center [883, 249] width 213 height 474
click at [917, 445] on div at bounding box center [883, 249] width 213 height 474
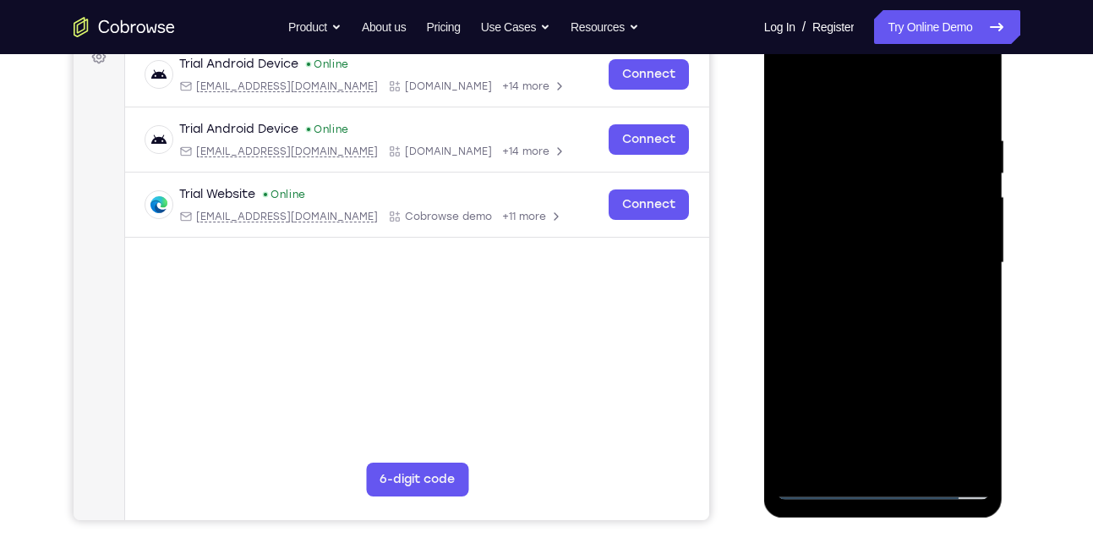
click at [882, 345] on div at bounding box center [883, 263] width 213 height 474
click at [852, 238] on div at bounding box center [883, 263] width 213 height 474
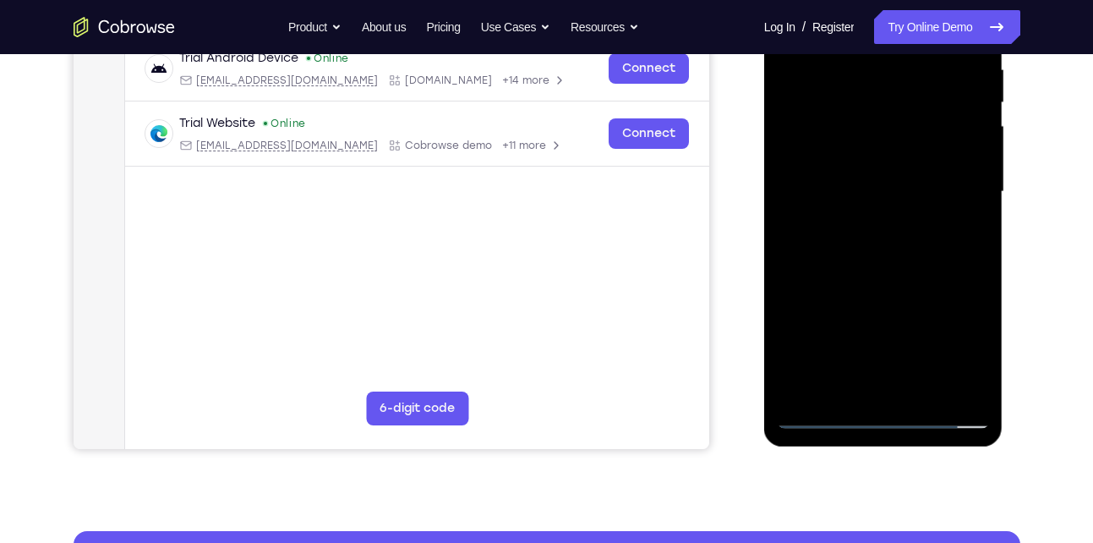
scroll to position [337, 0]
click at [852, 384] on div at bounding box center [883, 193] width 213 height 474
click at [977, 348] on div at bounding box center [883, 193] width 213 height 474
click at [845, 387] on div at bounding box center [883, 193] width 213 height 474
click at [922, 287] on div at bounding box center [883, 193] width 213 height 474
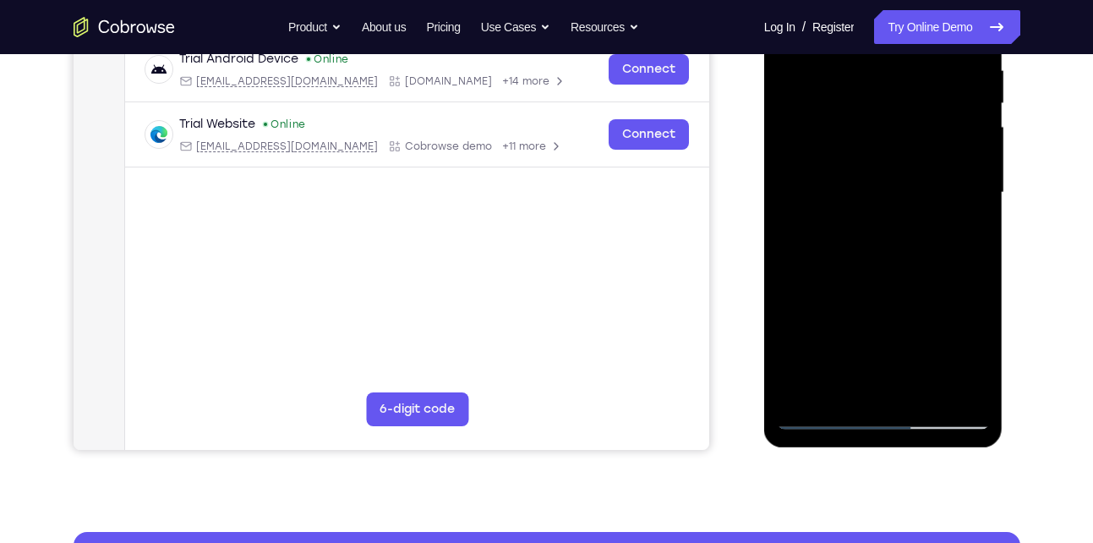
click at [961, 222] on div at bounding box center [883, 193] width 213 height 474
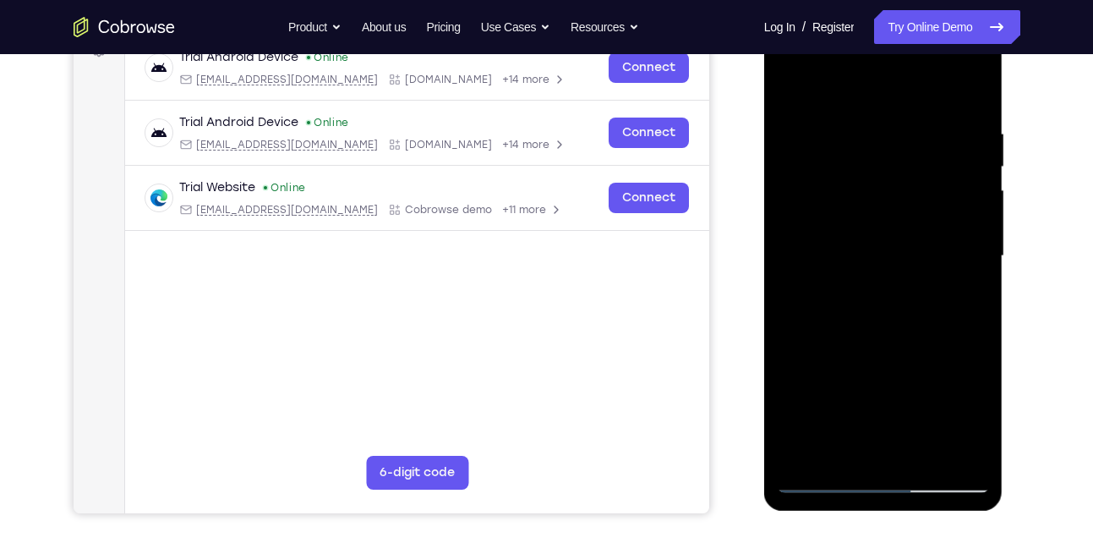
scroll to position [266, 0]
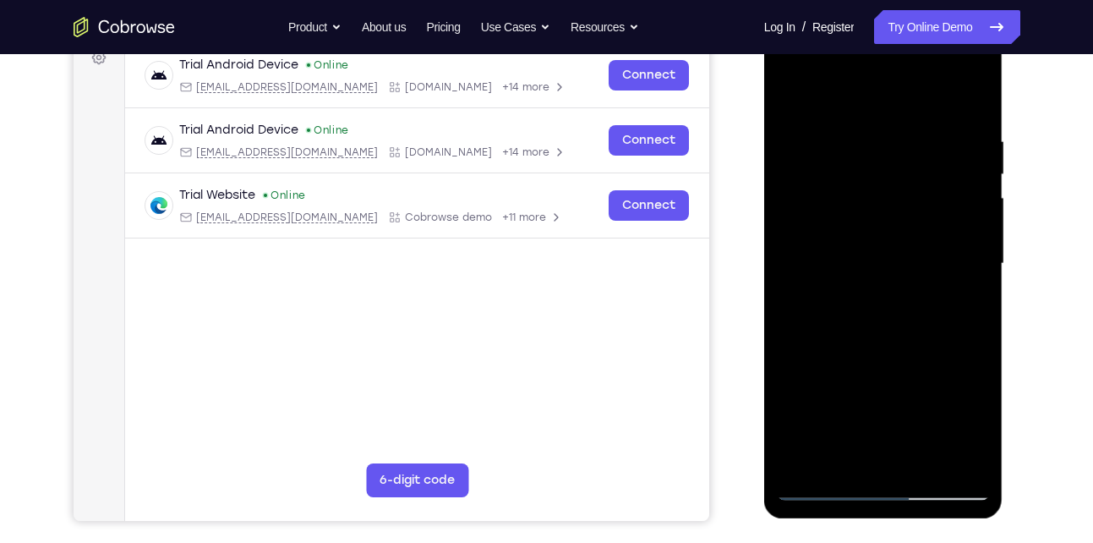
click at [785, 90] on div at bounding box center [883, 264] width 213 height 474
drag, startPoint x: 883, startPoint y: 353, endPoint x: 882, endPoint y: 271, distance: 82.0
click at [882, 271] on div at bounding box center [883, 264] width 213 height 474
drag, startPoint x: 903, startPoint y: 418, endPoint x: 890, endPoint y: 261, distance: 157.0
click at [890, 261] on div at bounding box center [883, 264] width 213 height 474
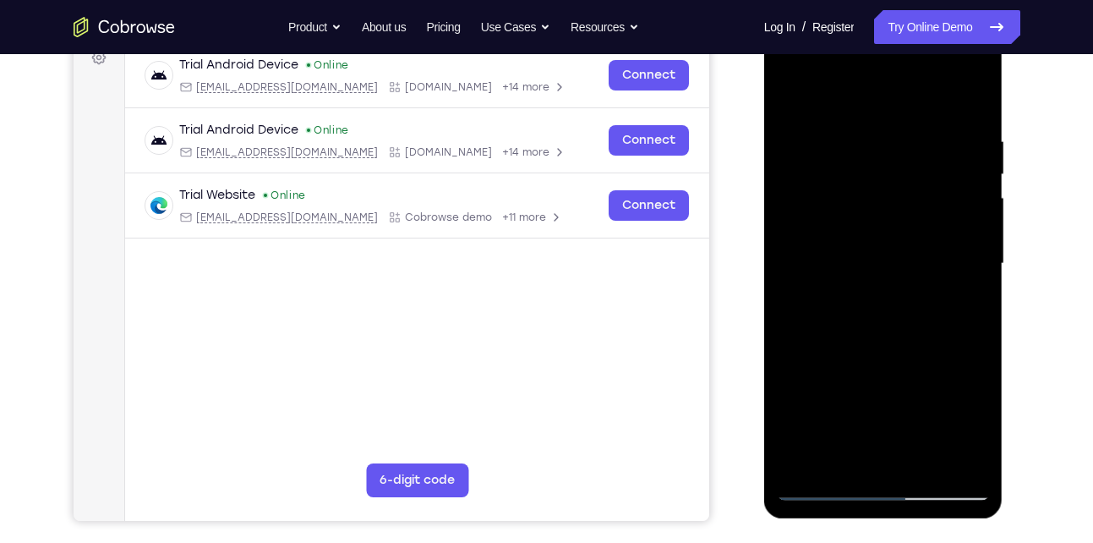
drag, startPoint x: 895, startPoint y: 414, endPoint x: 872, endPoint y: 319, distance: 98.2
click at [872, 319] on div at bounding box center [883, 264] width 213 height 474
click at [881, 327] on div at bounding box center [883, 264] width 213 height 474
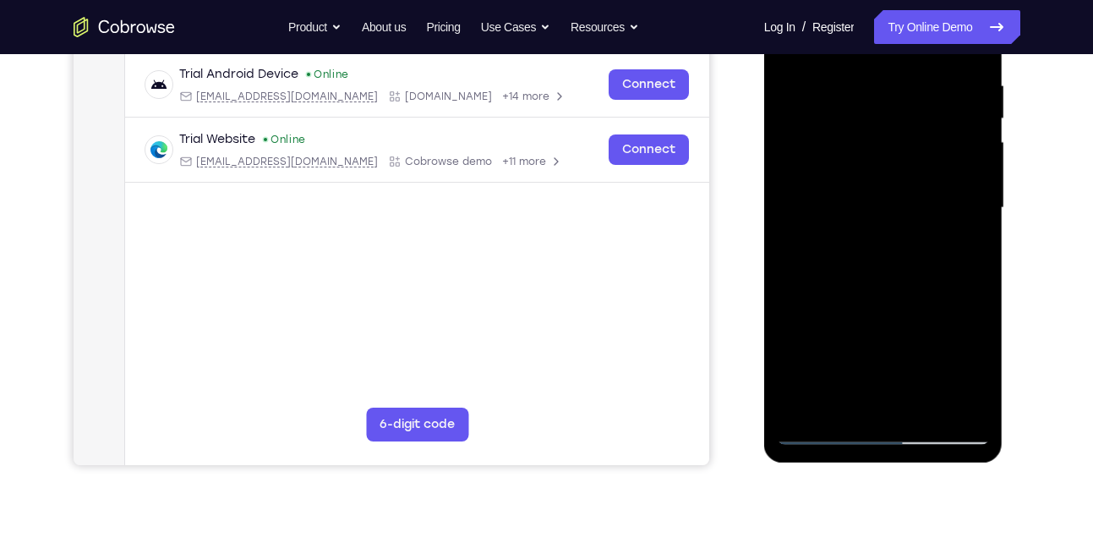
click at [861, 402] on div at bounding box center [883, 208] width 213 height 474
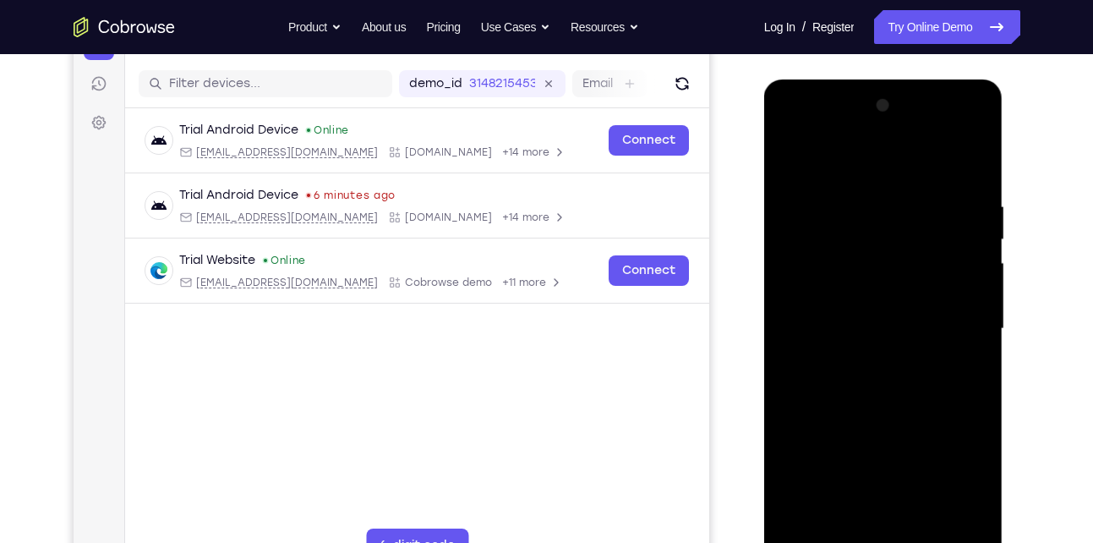
scroll to position [194, 0]
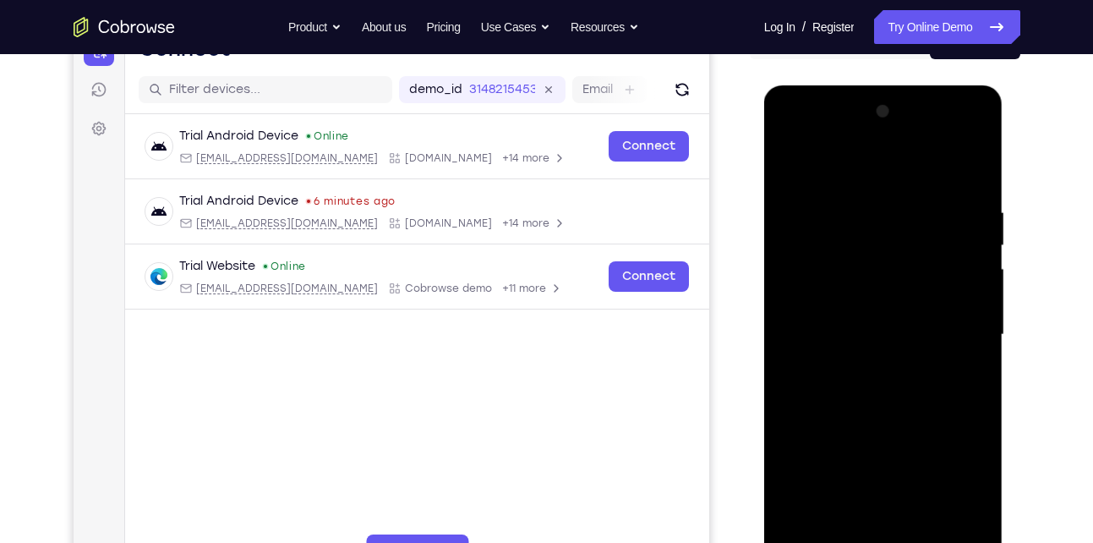
click at [788, 167] on div at bounding box center [883, 335] width 213 height 474
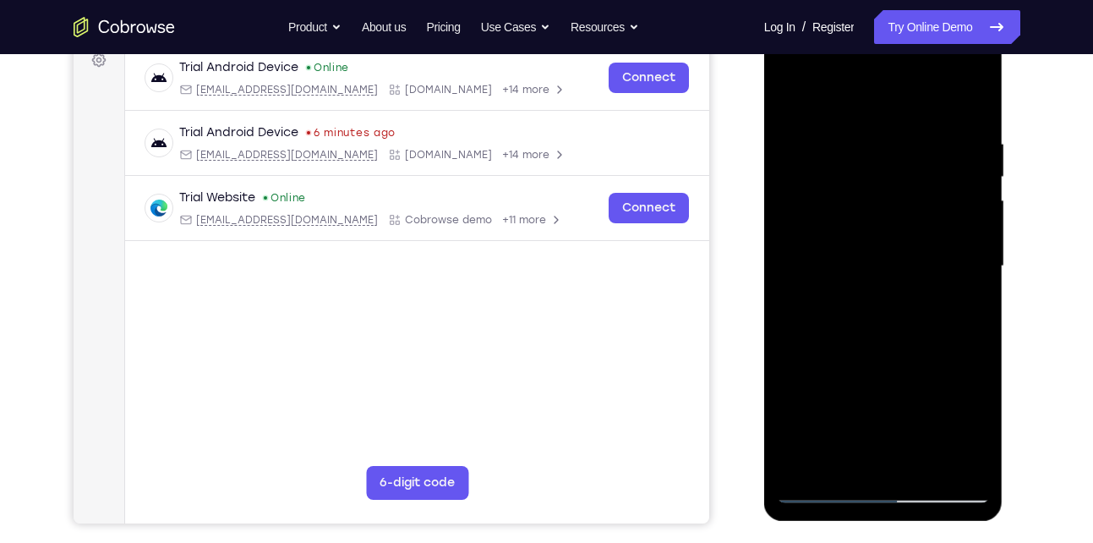
scroll to position [264, 0]
click at [858, 364] on div at bounding box center [883, 266] width 213 height 474
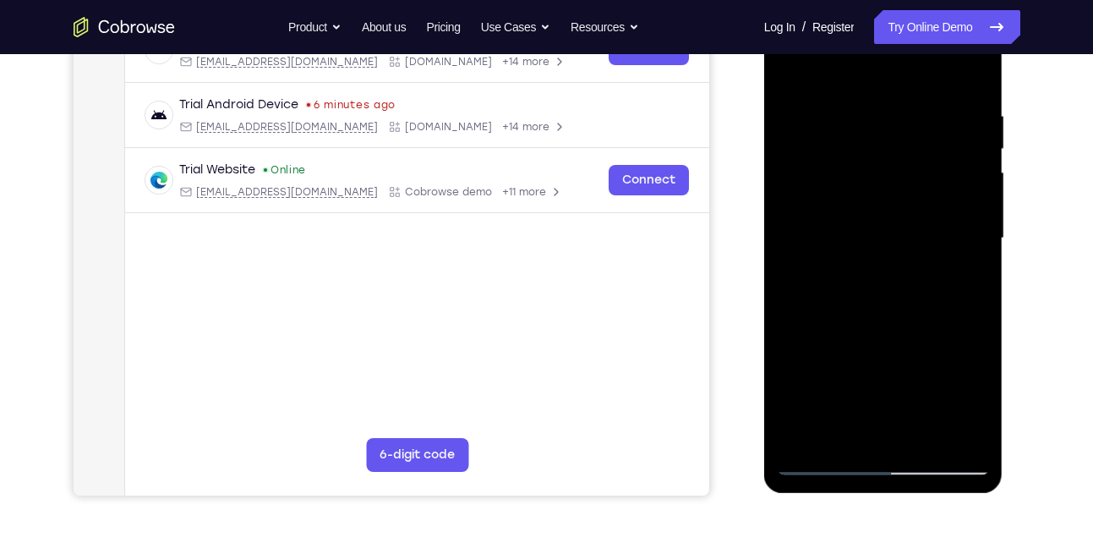
click at [845, 436] on div at bounding box center [883, 239] width 213 height 474
click at [790, 337] on div at bounding box center [883, 239] width 213 height 474
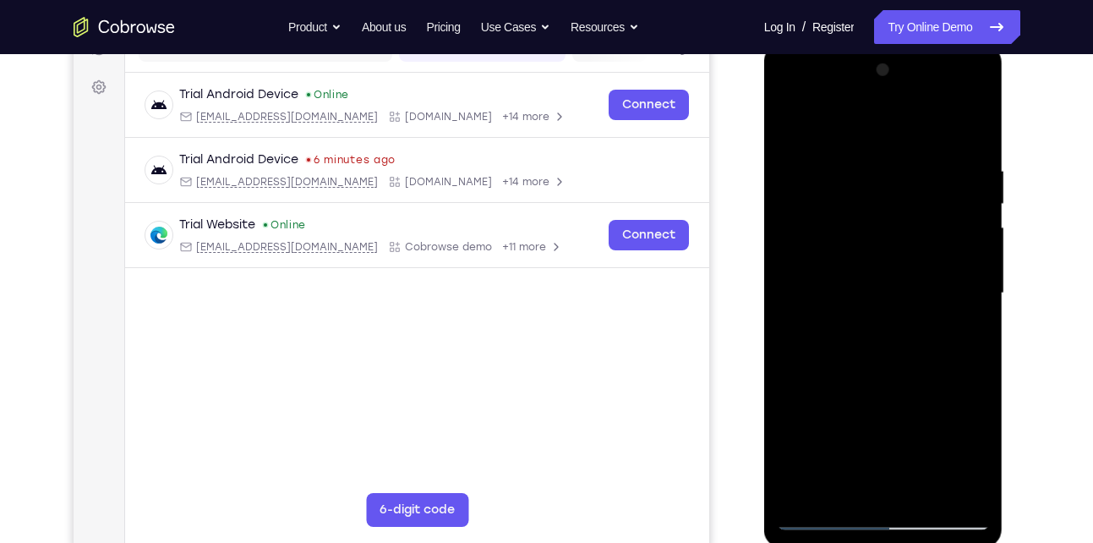
scroll to position [234, 0]
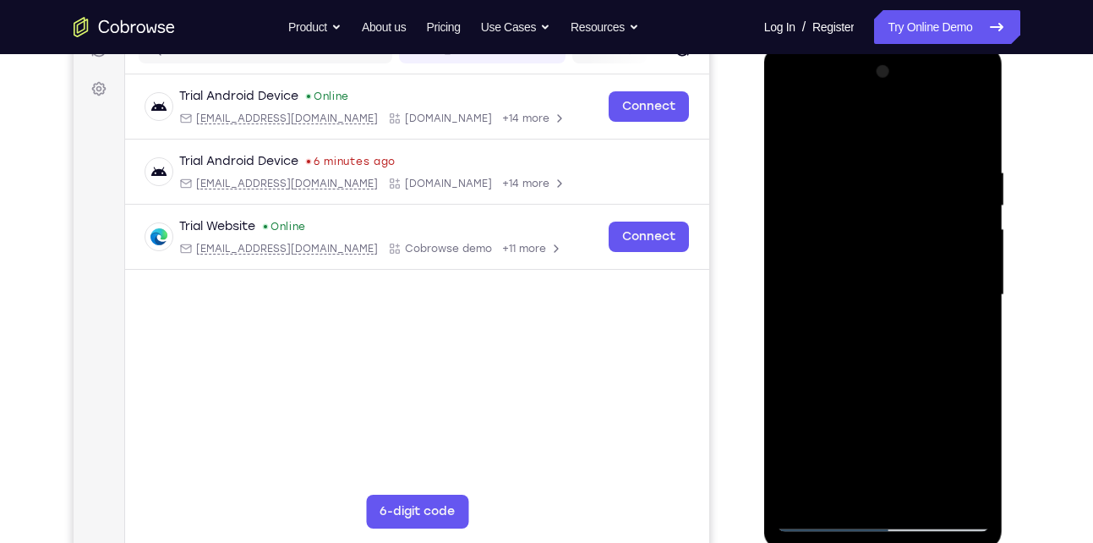
click at [787, 124] on div at bounding box center [883, 295] width 213 height 474
drag, startPoint x: 848, startPoint y: 282, endPoint x: 853, endPoint y: 501, distance: 219.1
click at [853, 501] on div at bounding box center [883, 295] width 213 height 474
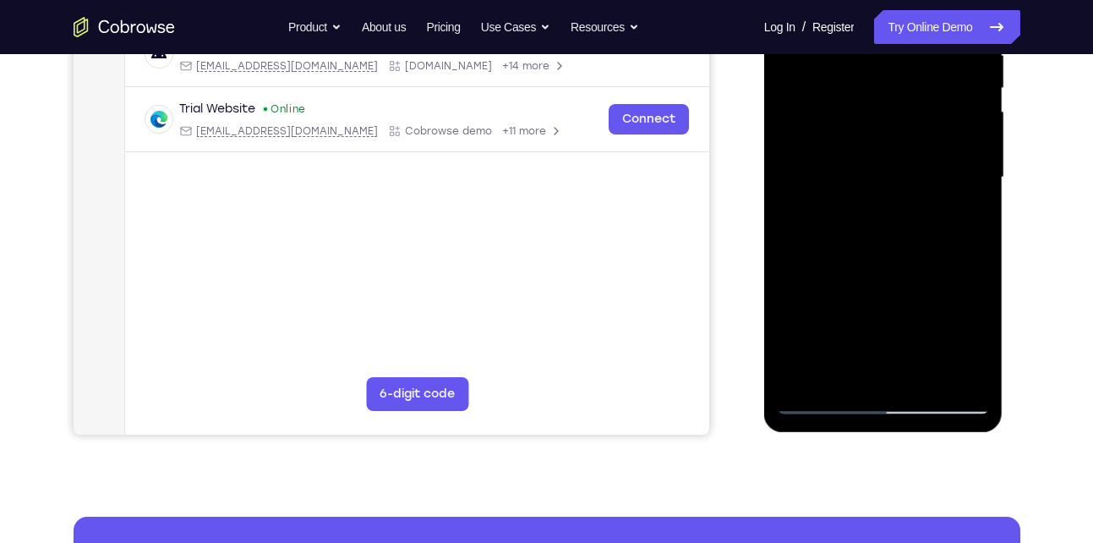
scroll to position [357, 0]
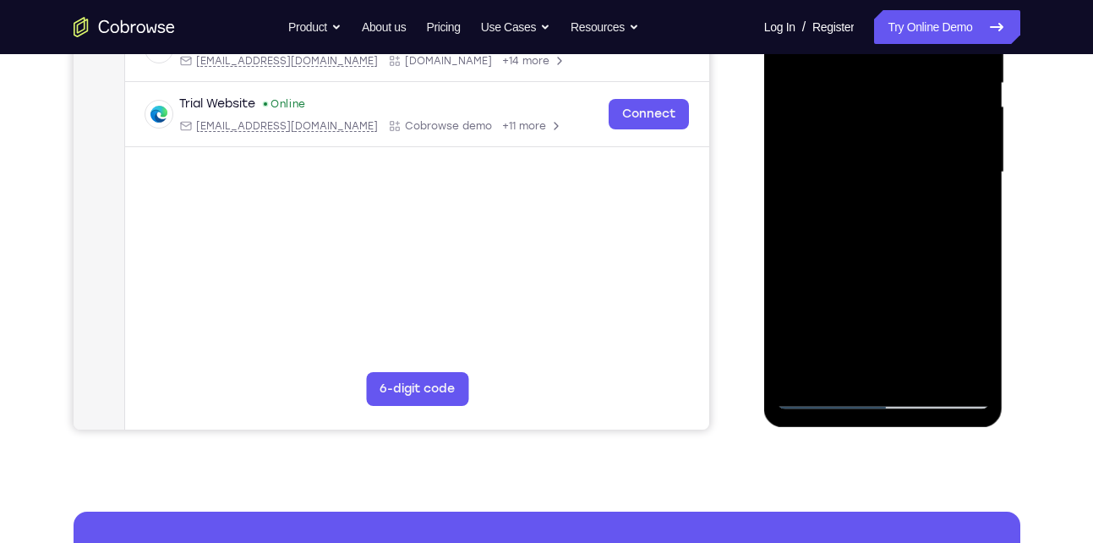
drag, startPoint x: 867, startPoint y: 355, endPoint x: 846, endPoint y: 200, distance: 157.0
click at [846, 200] on div at bounding box center [883, 173] width 213 height 474
drag, startPoint x: 868, startPoint y: 278, endPoint x: 855, endPoint y: 461, distance: 183.1
click at [855, 430] on html "Online web based iOS Simulators and Android Emulators. Run iPhone, iPad, Mobile…" at bounding box center [884, 176] width 241 height 507
click at [869, 214] on div at bounding box center [883, 173] width 213 height 474
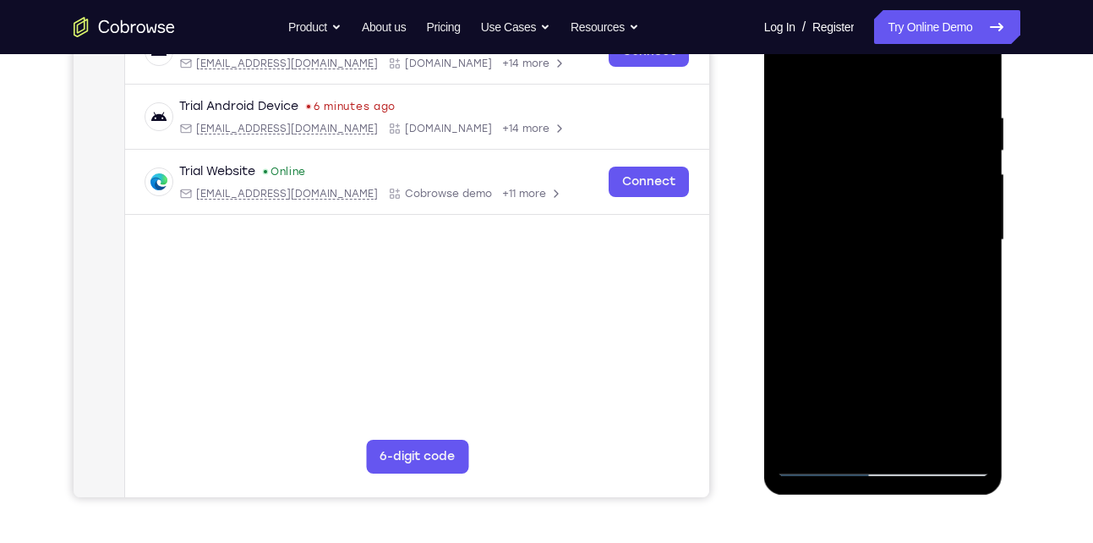
scroll to position [265, 0]
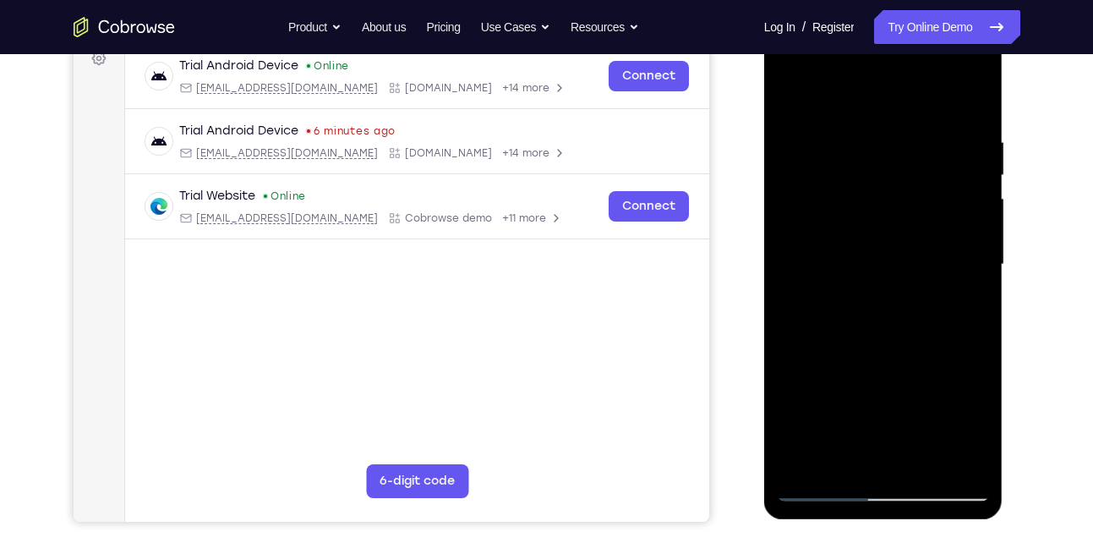
click at [795, 102] on div at bounding box center [883, 265] width 213 height 474
drag, startPoint x: 869, startPoint y: 151, endPoint x: 858, endPoint y: 411, distance: 260.7
click at [858, 411] on div at bounding box center [883, 265] width 213 height 474
click at [868, 111] on div at bounding box center [883, 265] width 213 height 474
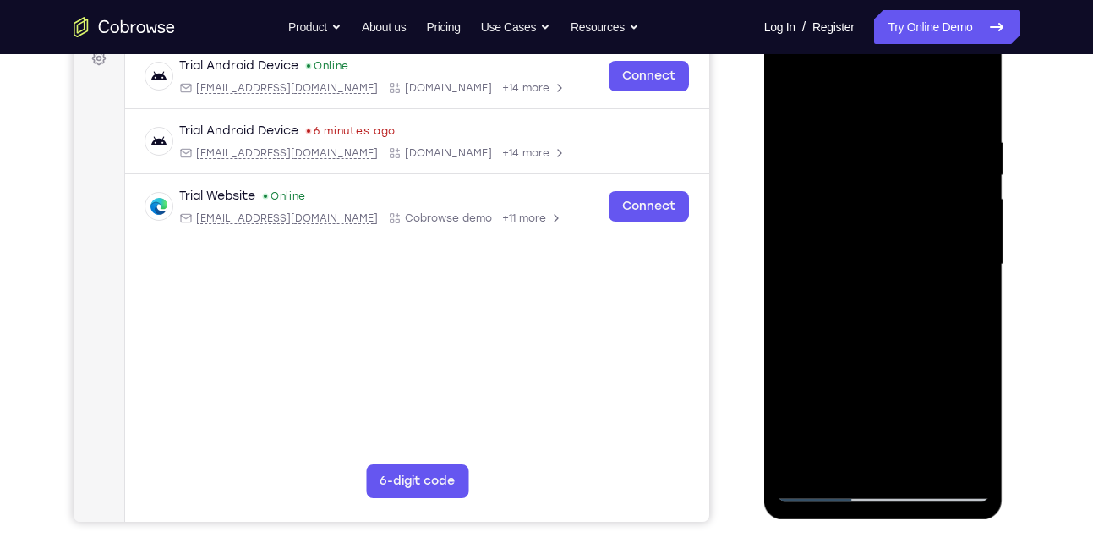
click at [956, 222] on div at bounding box center [883, 265] width 213 height 474
click at [971, 101] on div at bounding box center [883, 265] width 213 height 474
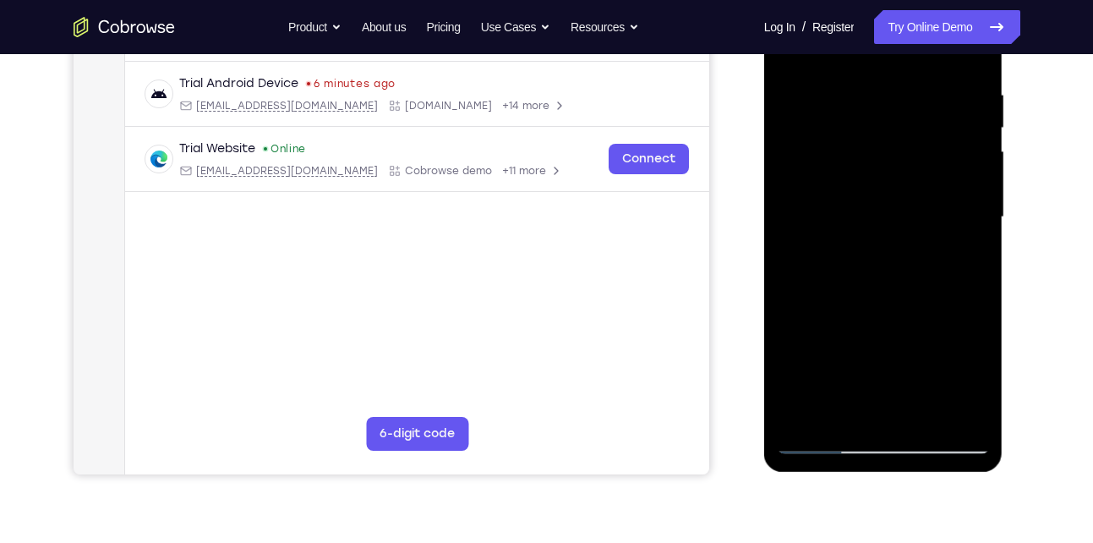
scroll to position [313, 0]
click at [974, 417] on div at bounding box center [883, 217] width 213 height 474
click at [923, 79] on div at bounding box center [883, 217] width 213 height 474
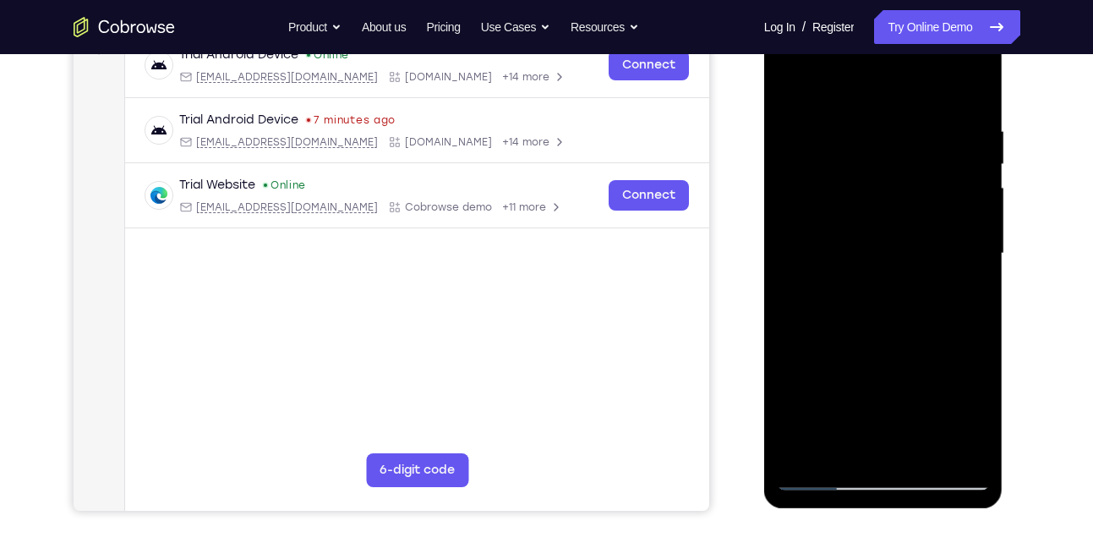
click at [974, 96] on div at bounding box center [883, 254] width 213 height 474
